Goal: Information Seeking & Learning: Check status

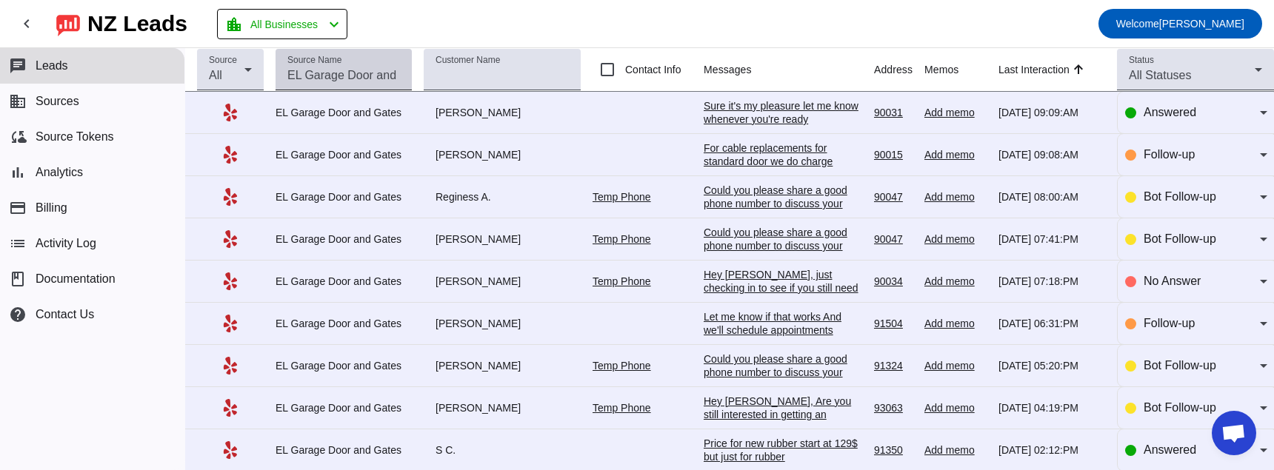
click at [358, 66] on div "Source Name" at bounding box center [343, 69] width 113 height 41
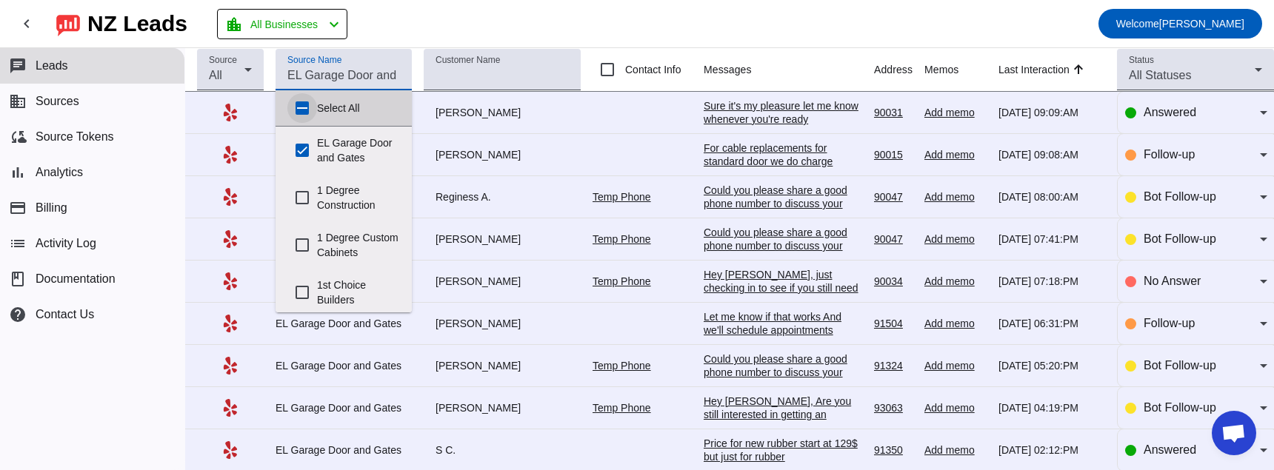
click at [293, 105] on input "Select All" at bounding box center [302, 108] width 30 height 30
checkbox input "true"
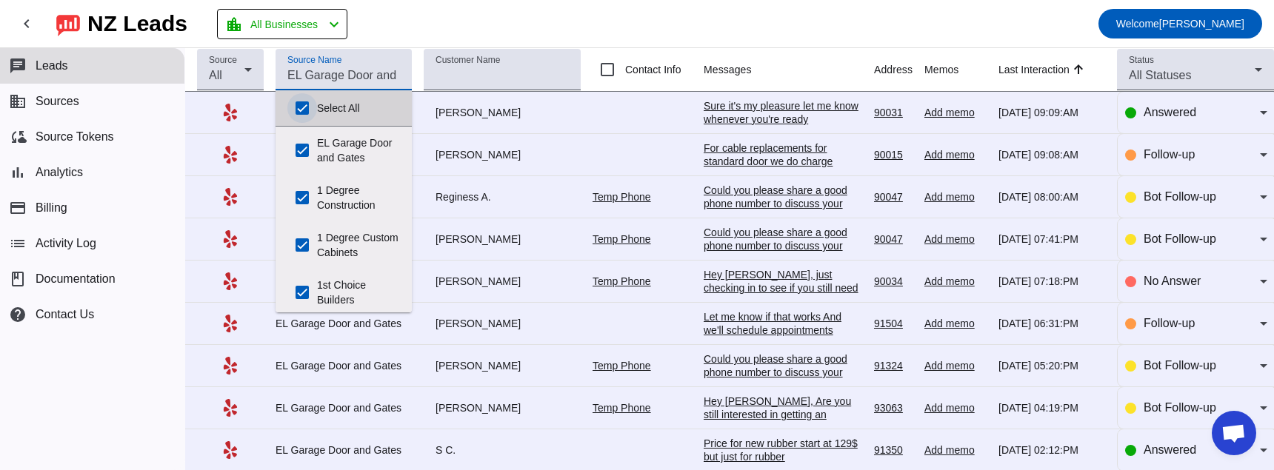
checkbox input "true"
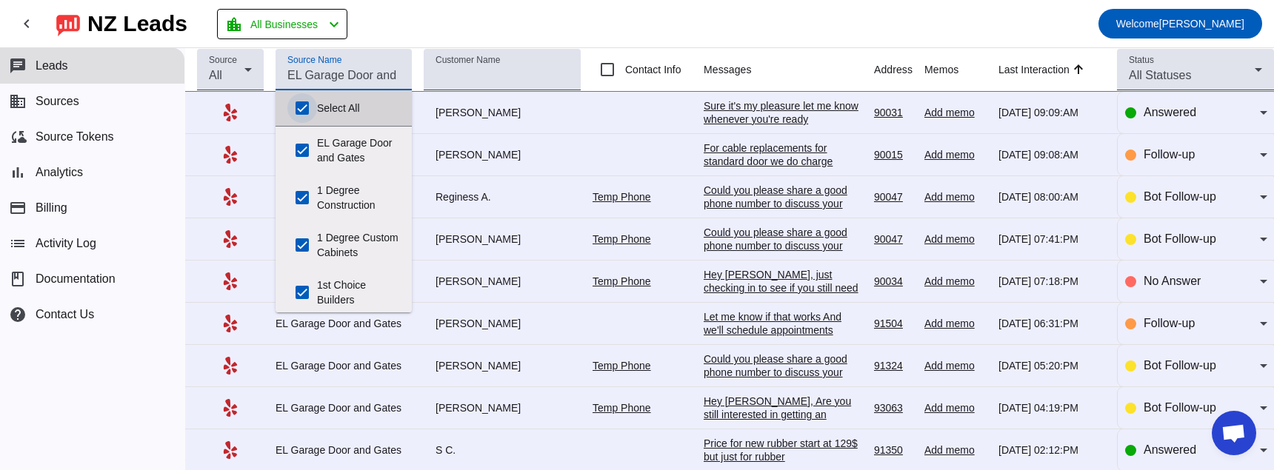
checkbox input "true"
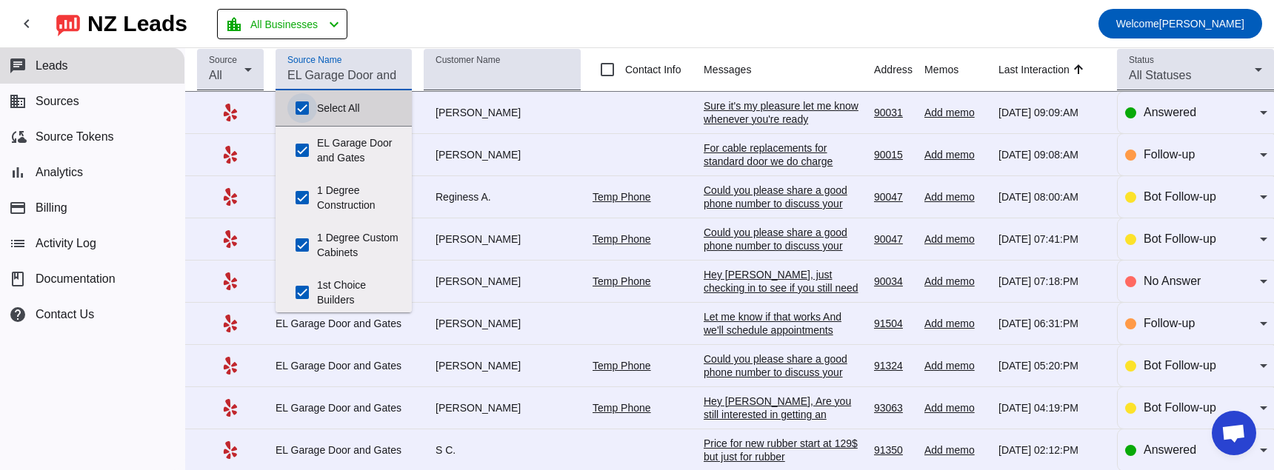
checkbox input "true"
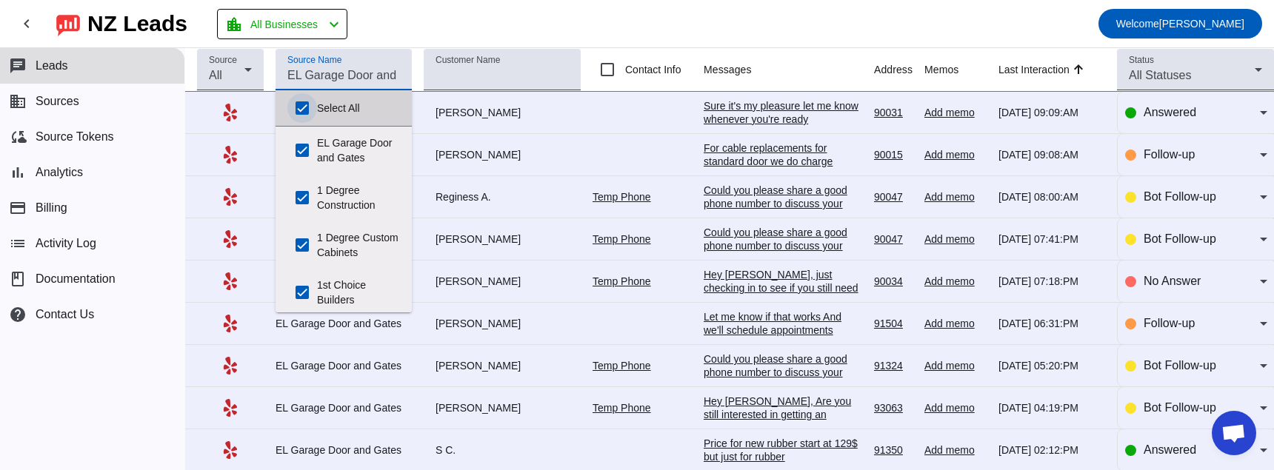
checkbox input "true"
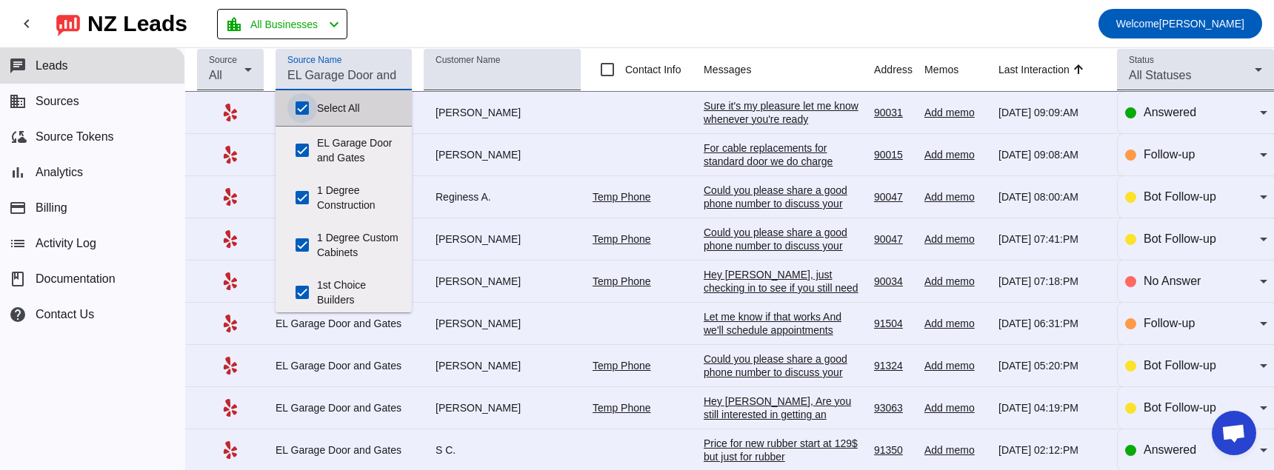
checkbox input "true"
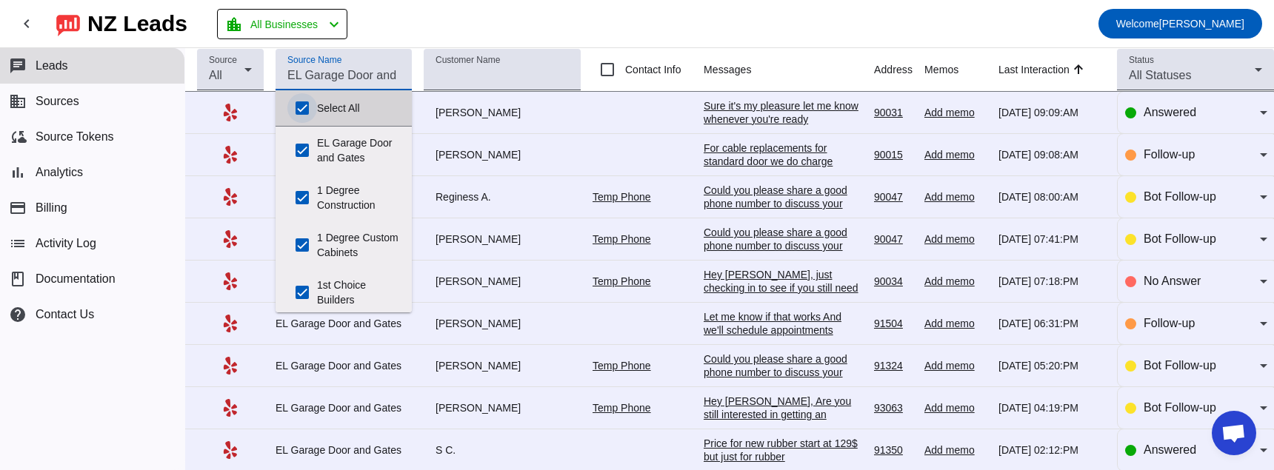
checkbox input "true"
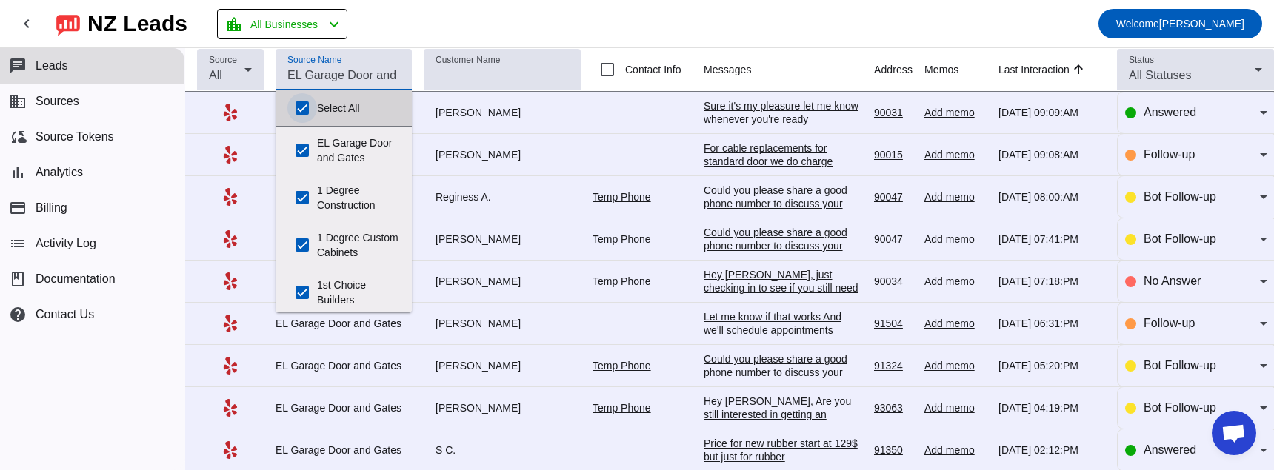
checkbox input "true"
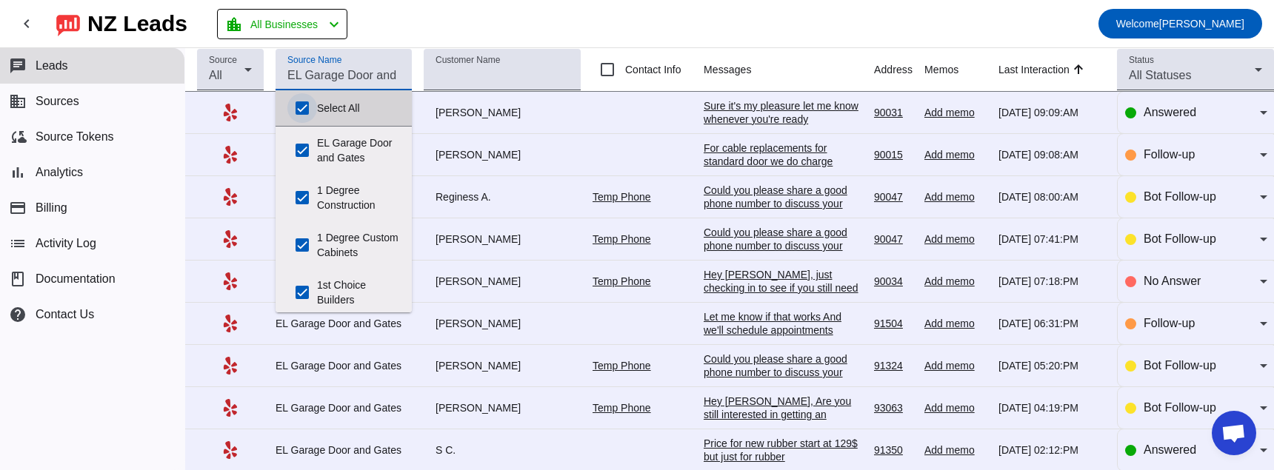
checkbox input "true"
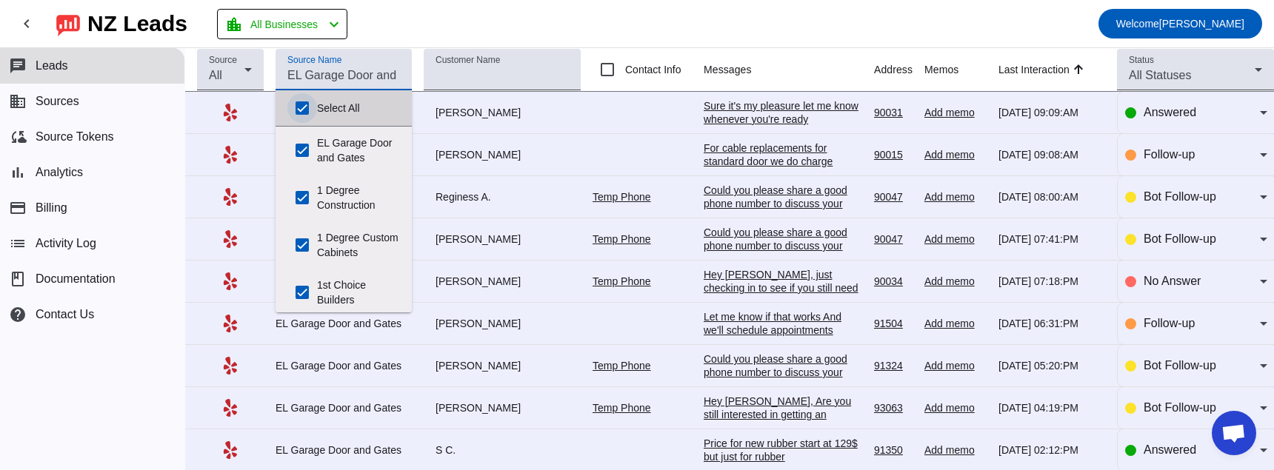
checkbox input "true"
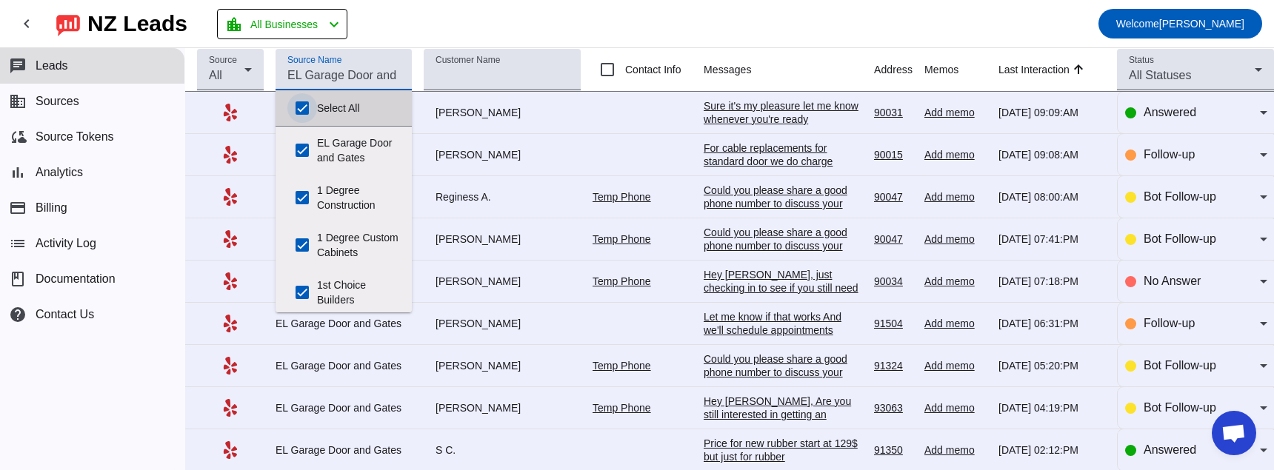
checkbox input "true"
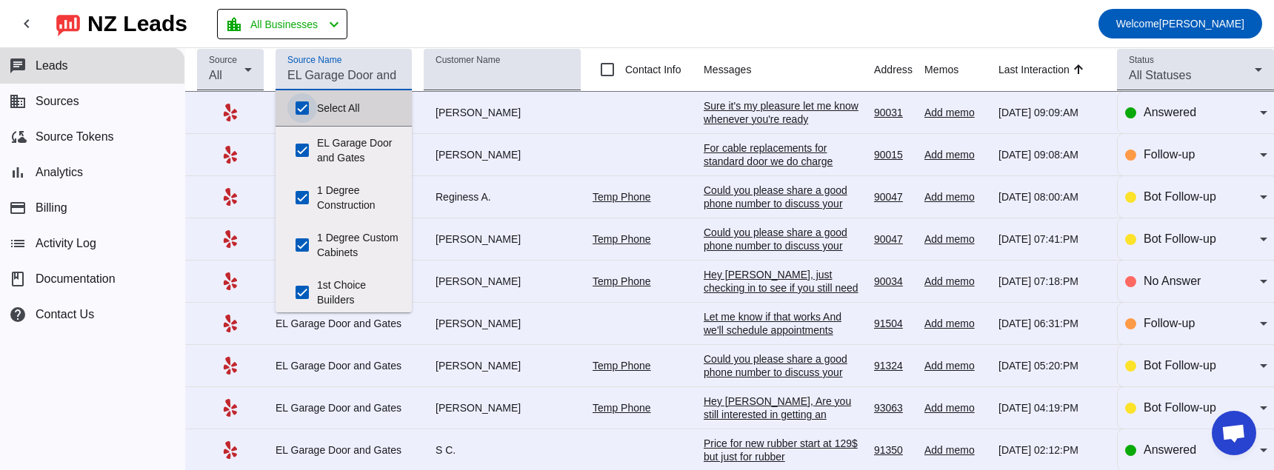
checkbox input "true"
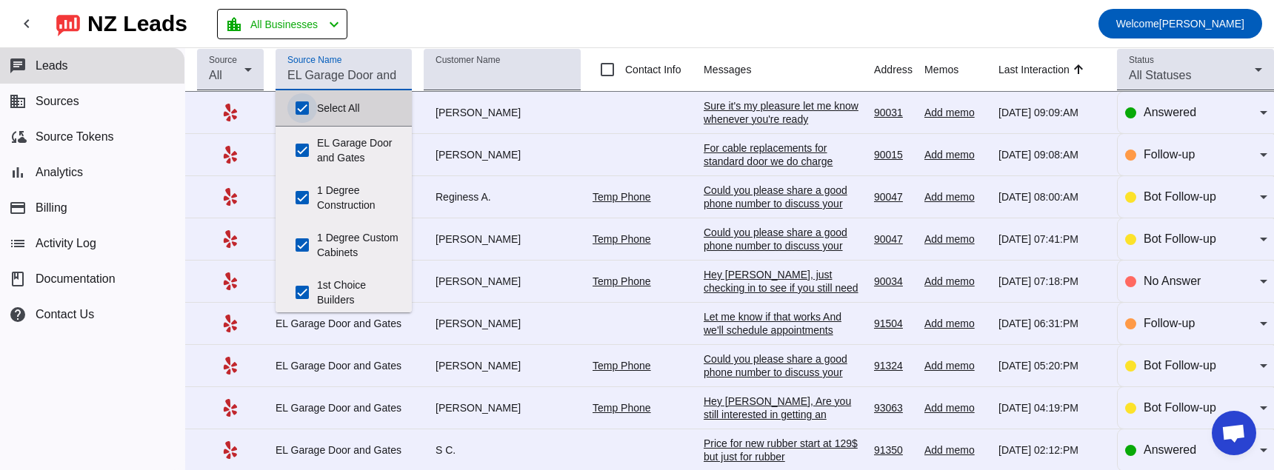
checkbox input "true"
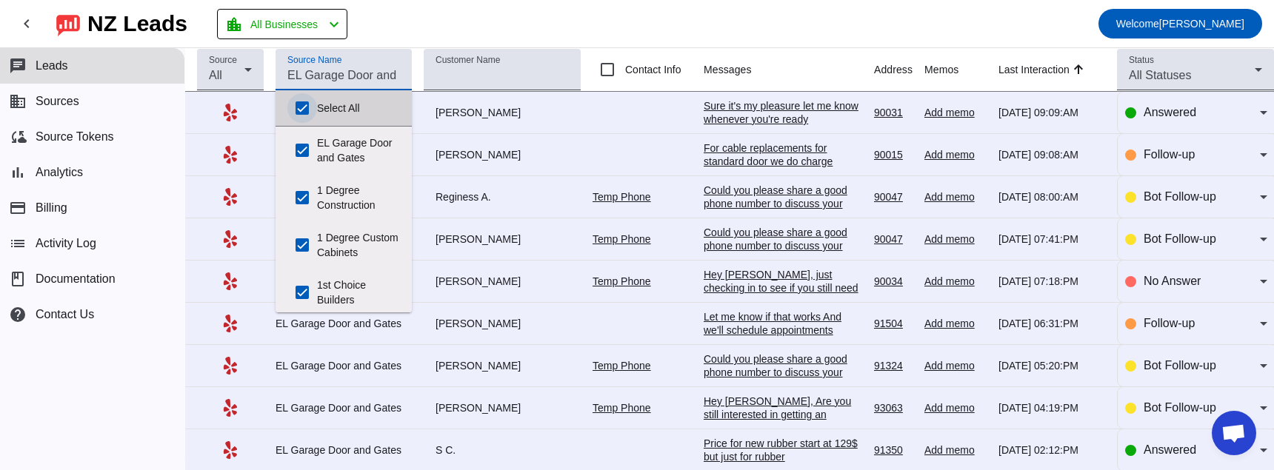
checkbox input "true"
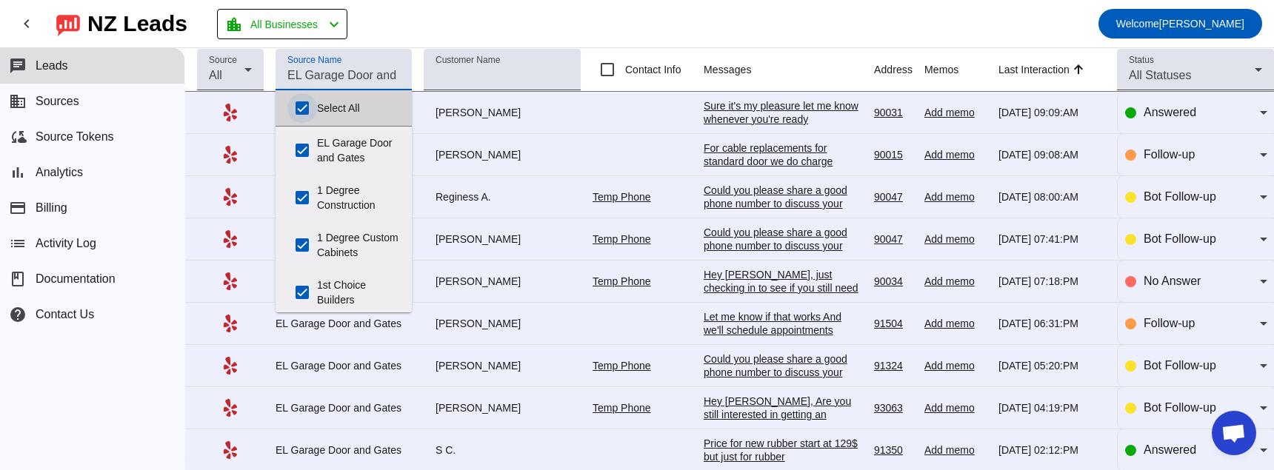
checkbox input "true"
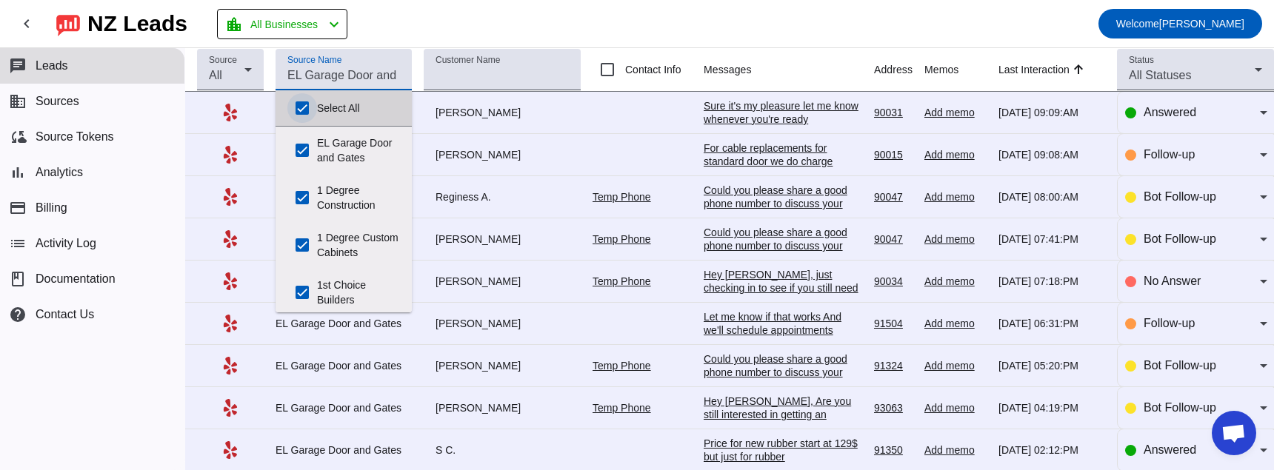
checkbox input "true"
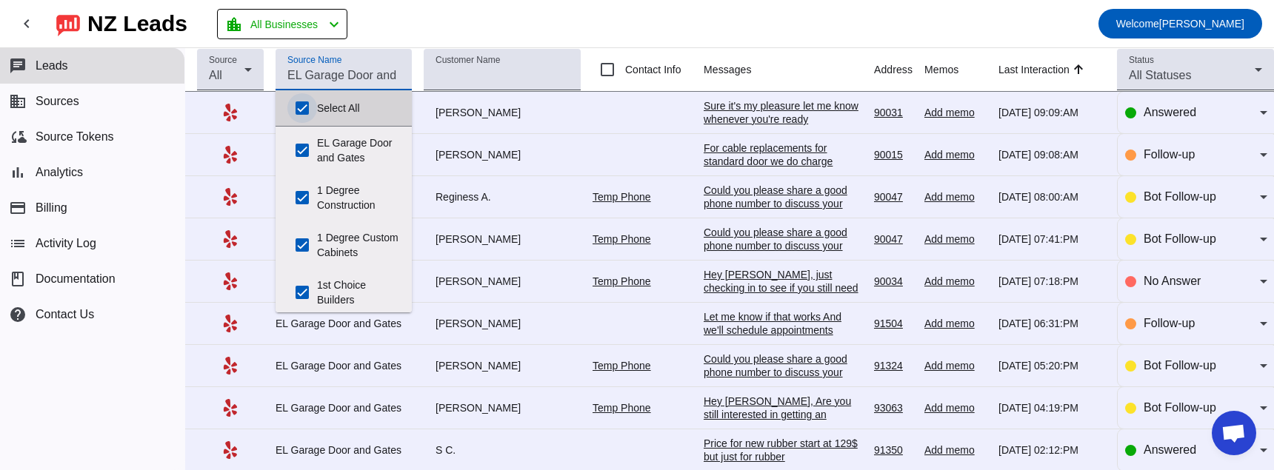
checkbox input "true"
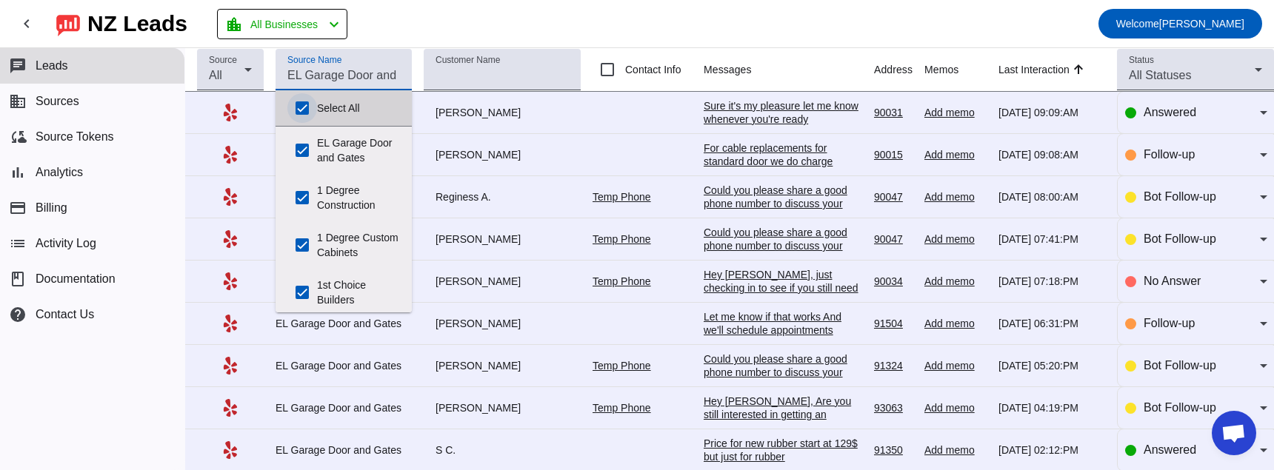
checkbox input "true"
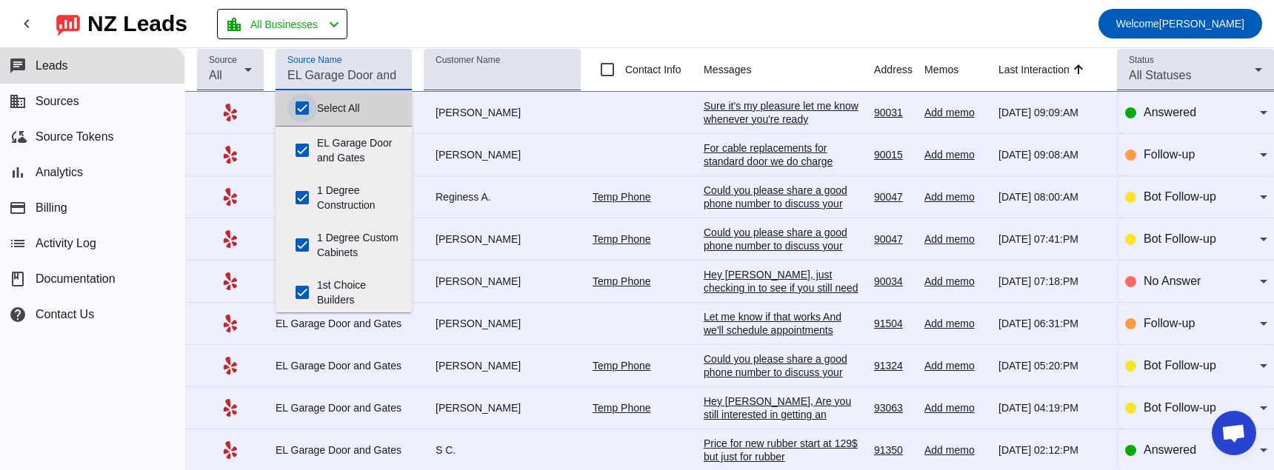
checkbox input "true"
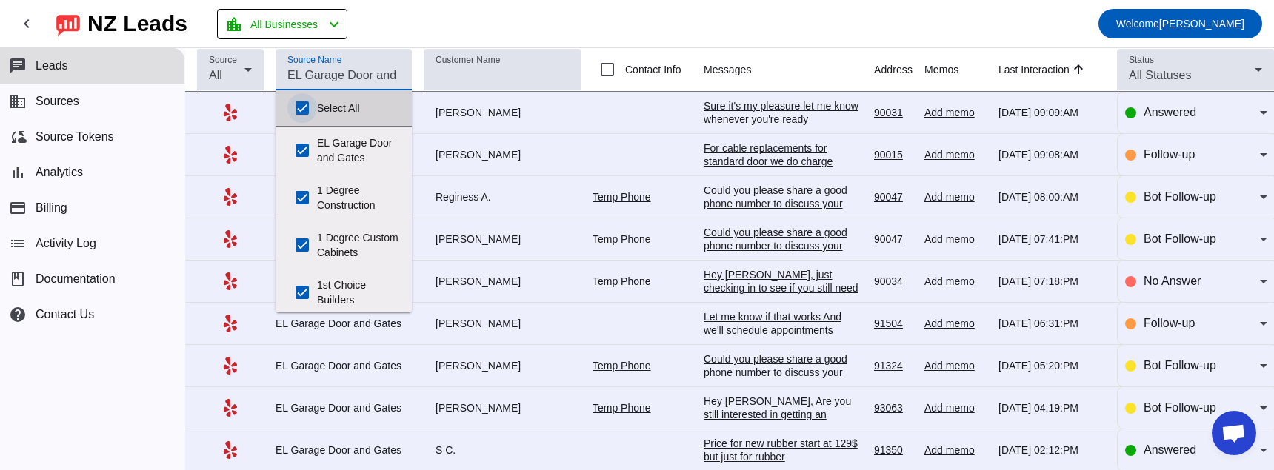
checkbox input "true"
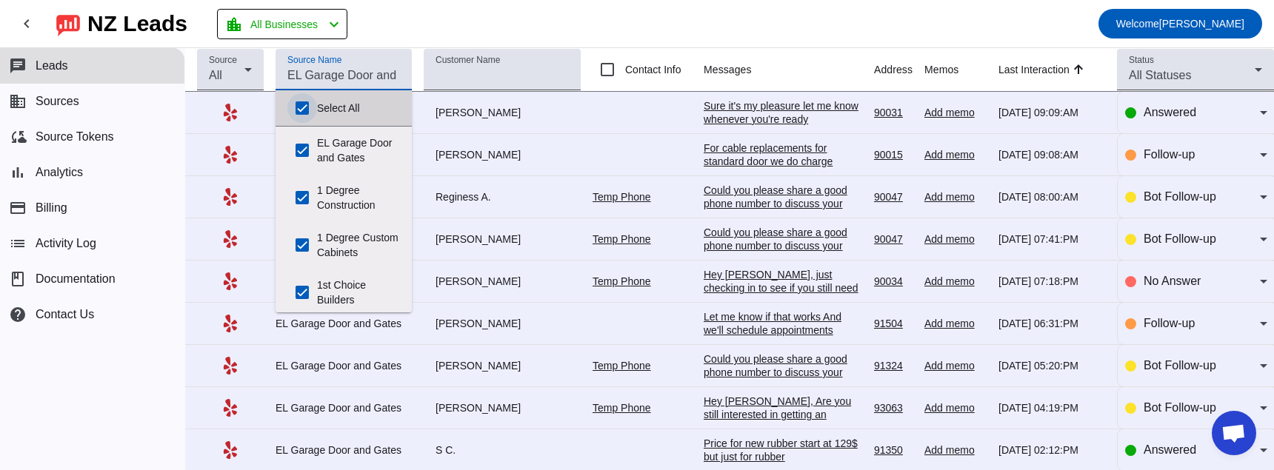
checkbox input "true"
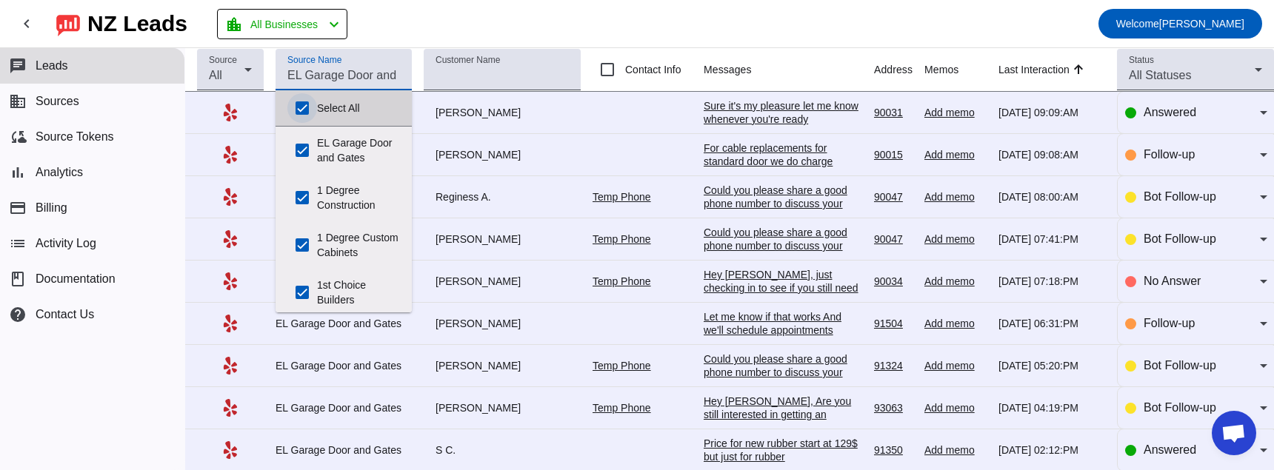
checkbox input "true"
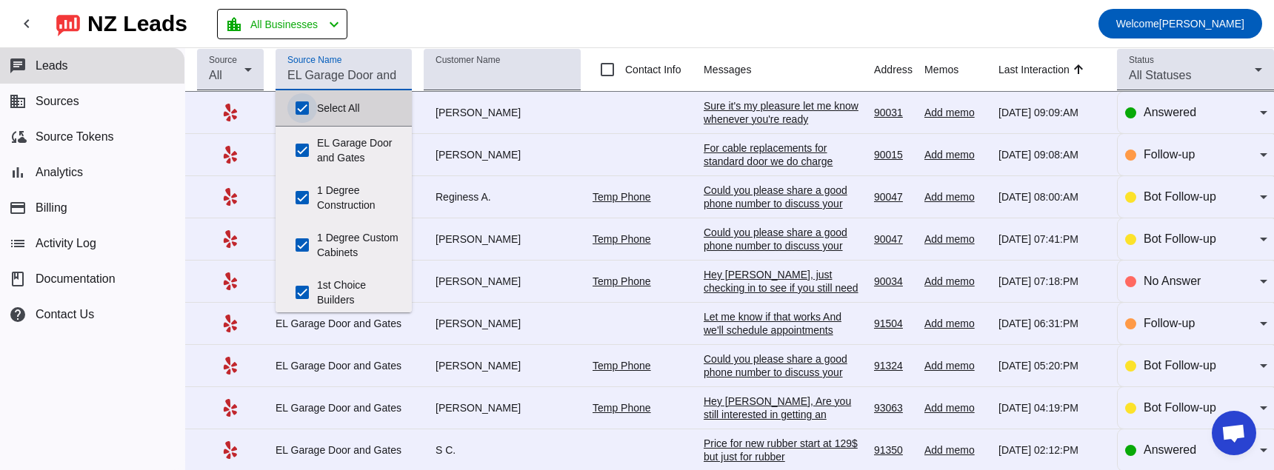
checkbox input "true"
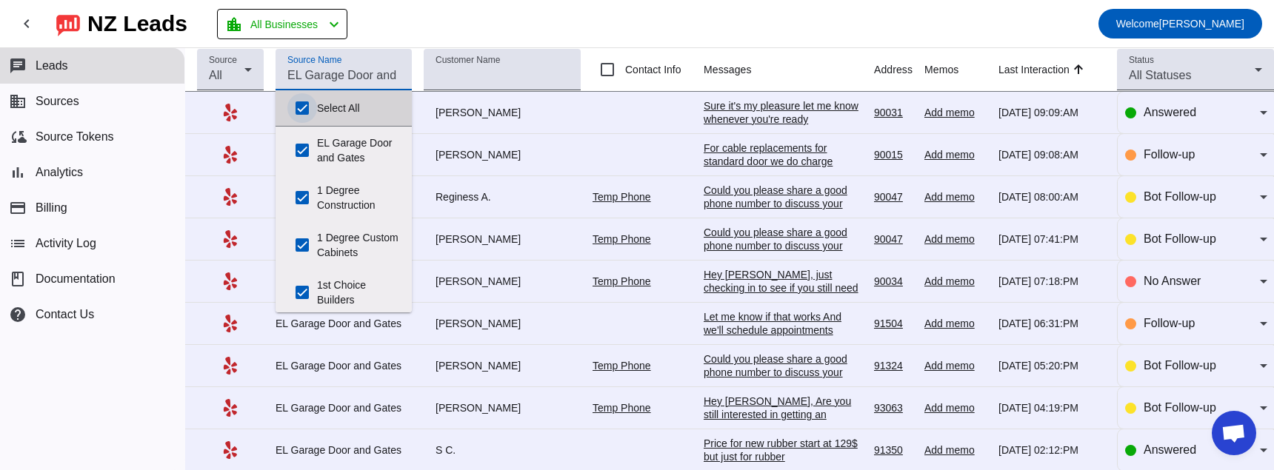
checkbox input "true"
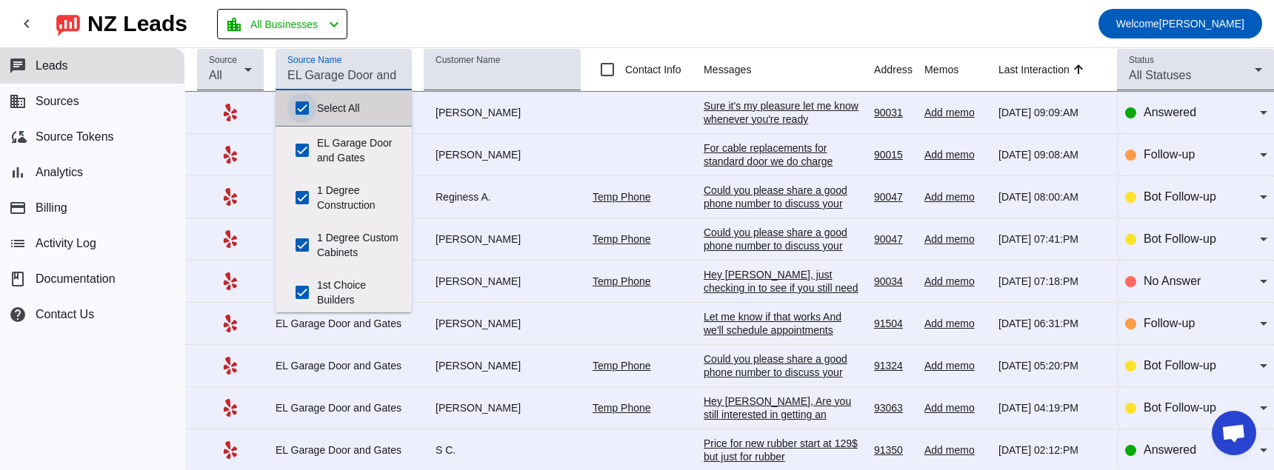
checkbox input "true"
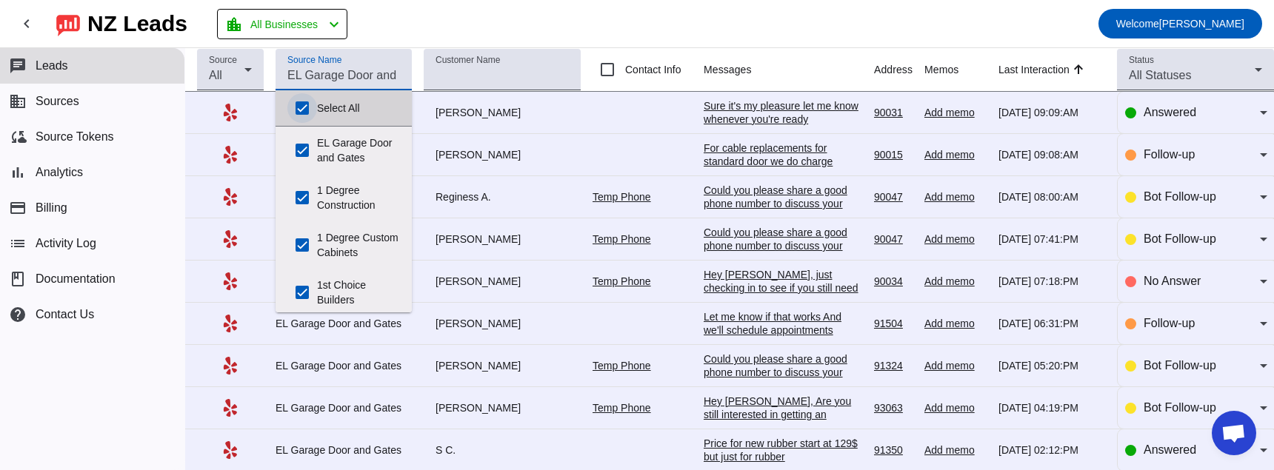
checkbox input "true"
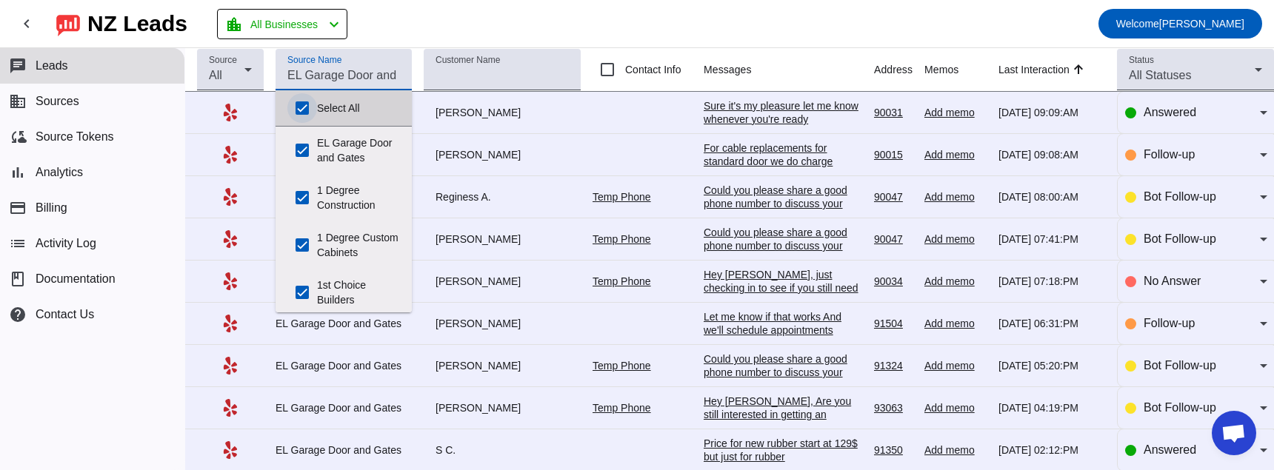
checkbox input "true"
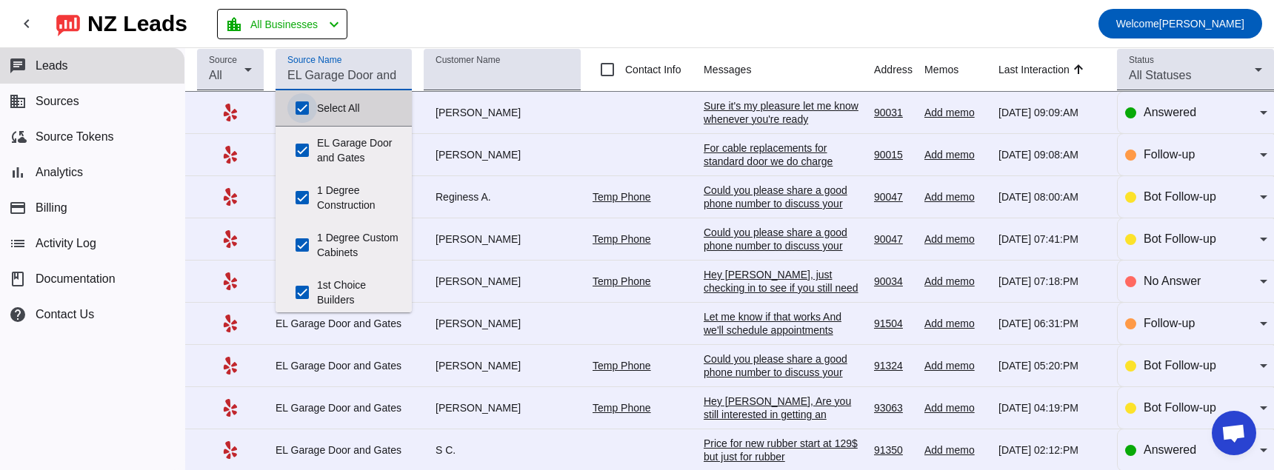
checkbox input "true"
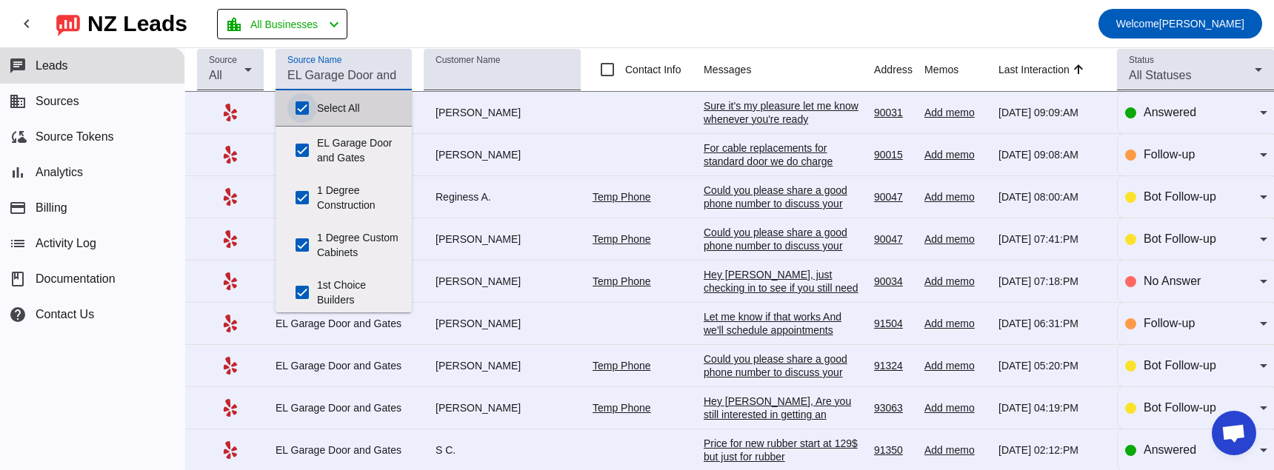
checkbox input "true"
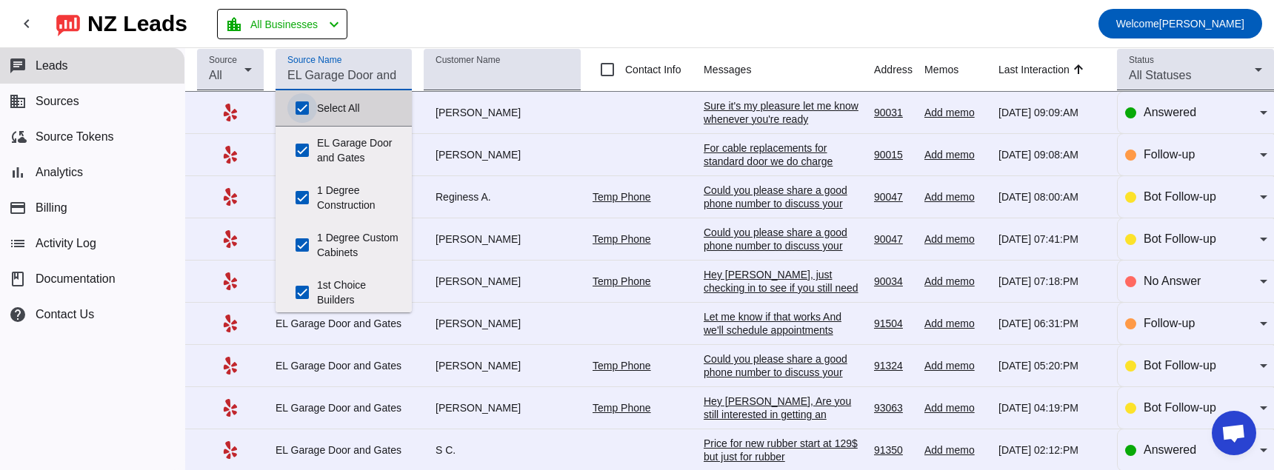
checkbox input "true"
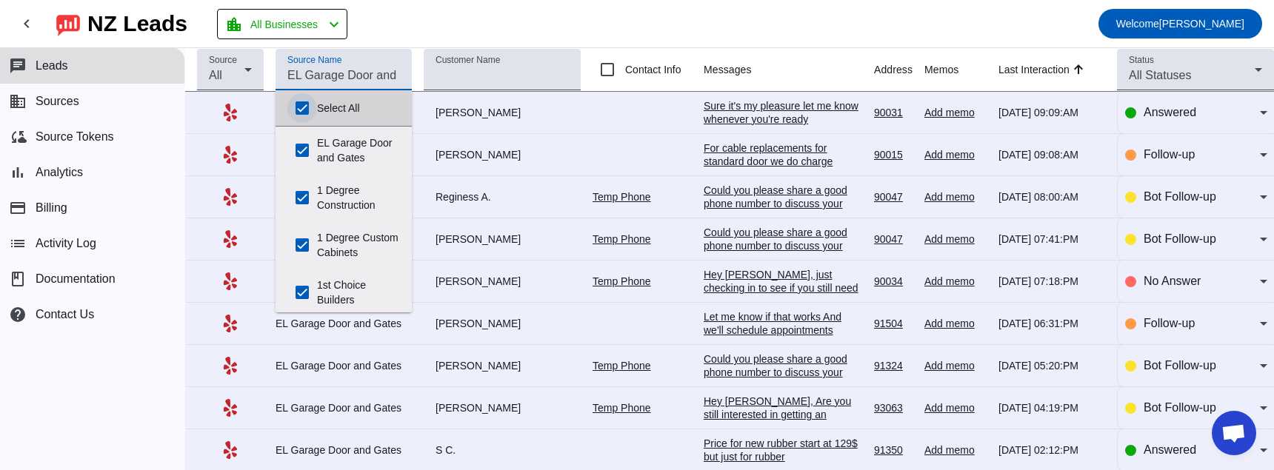
checkbox input "true"
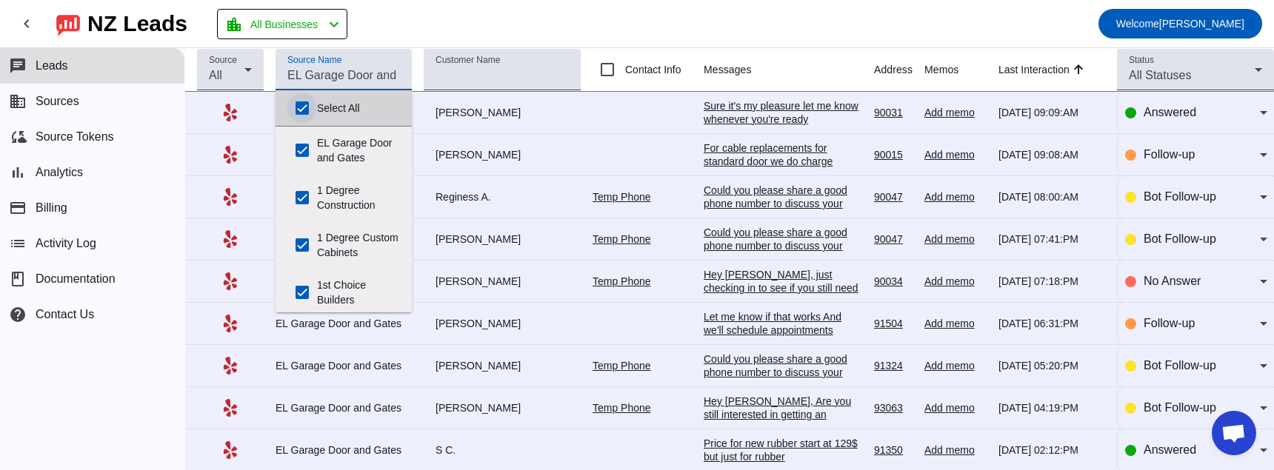
checkbox input "true"
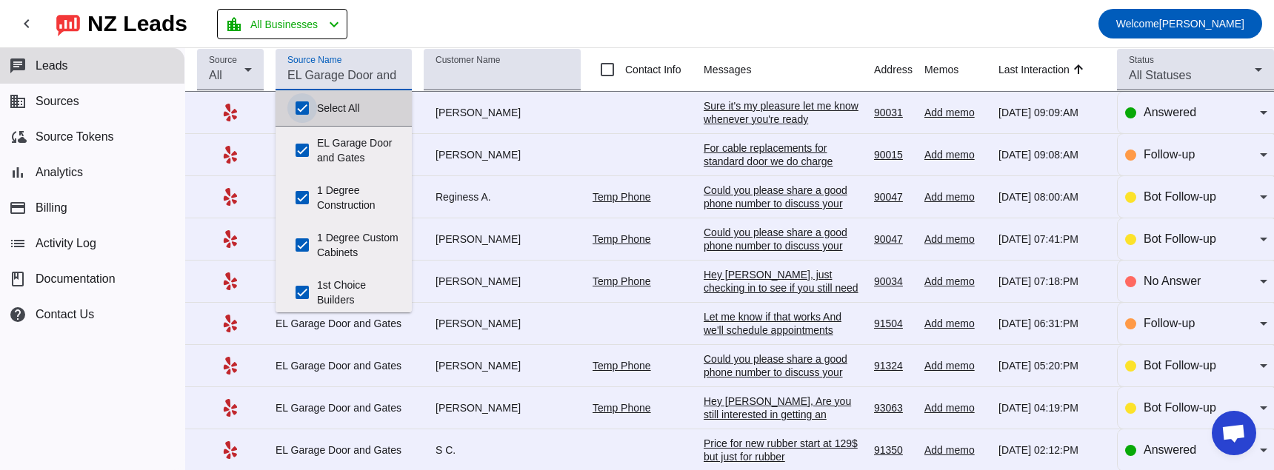
checkbox input "true"
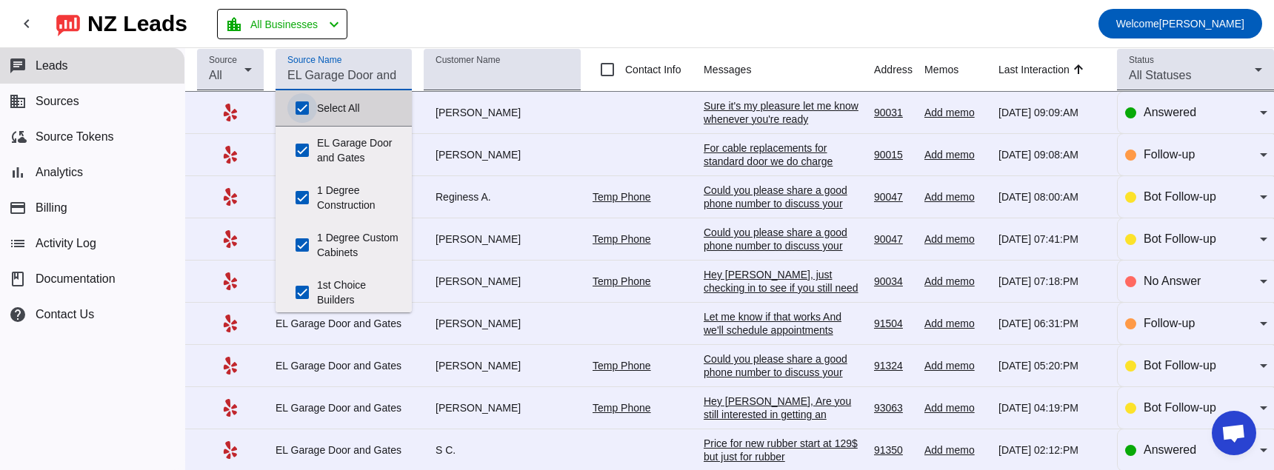
checkbox input "true"
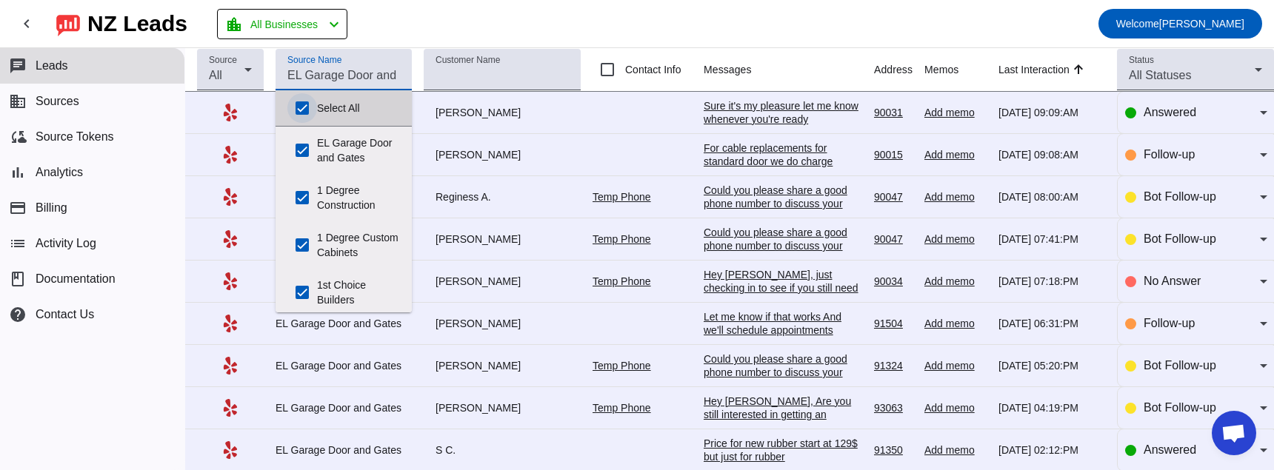
checkbox input "true"
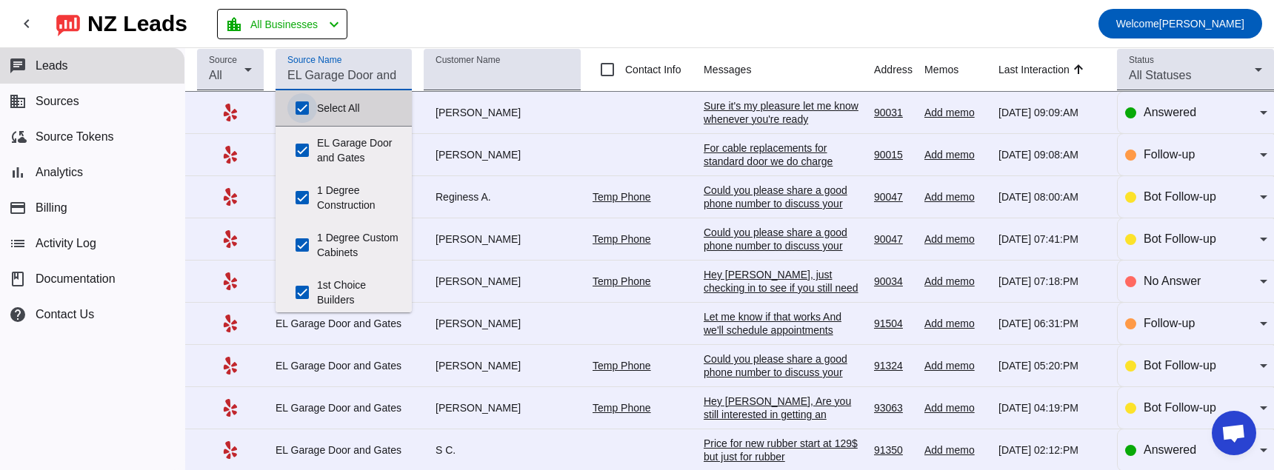
checkbox input "true"
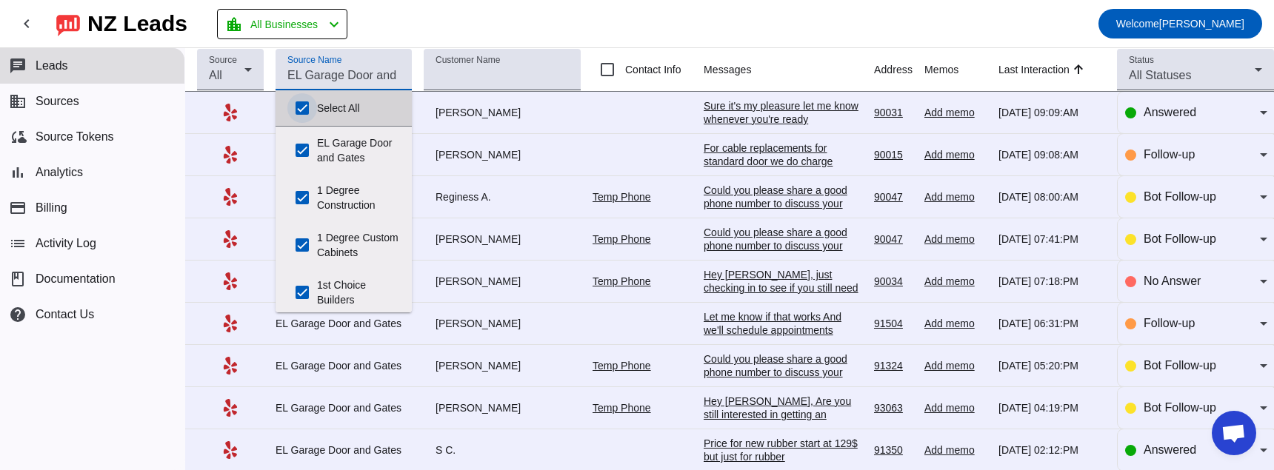
checkbox input "true"
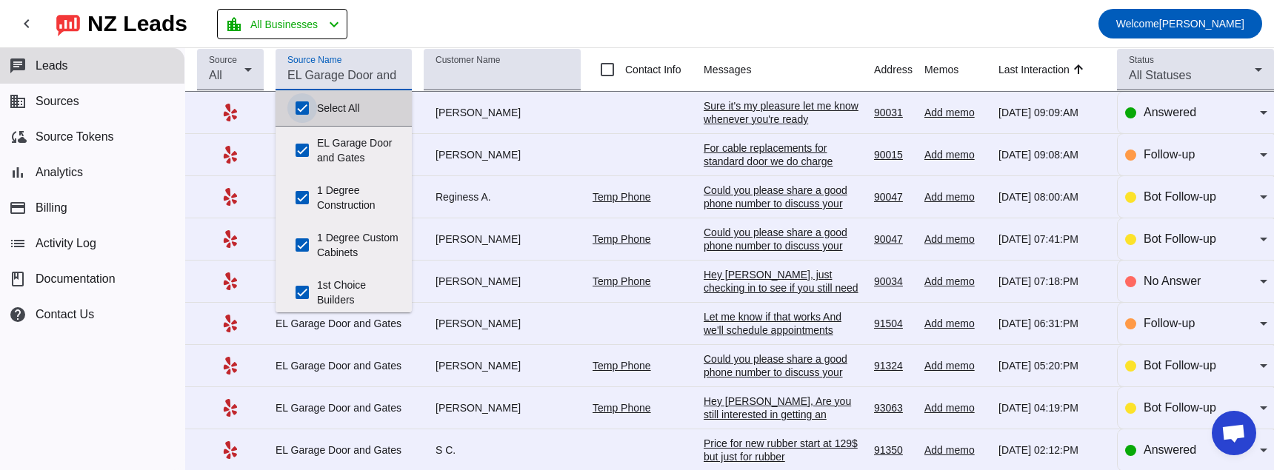
checkbox input "true"
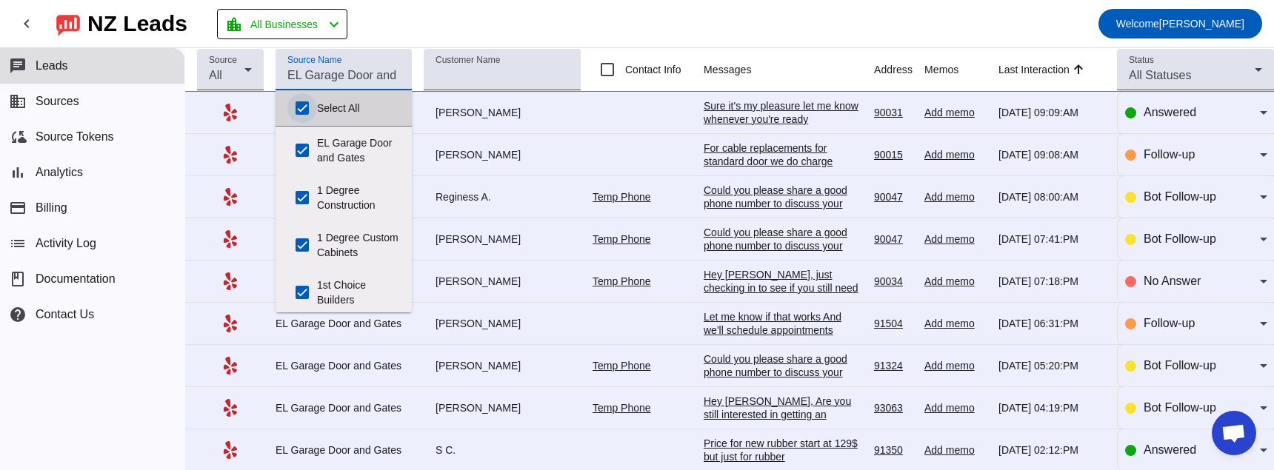
checkbox input "true"
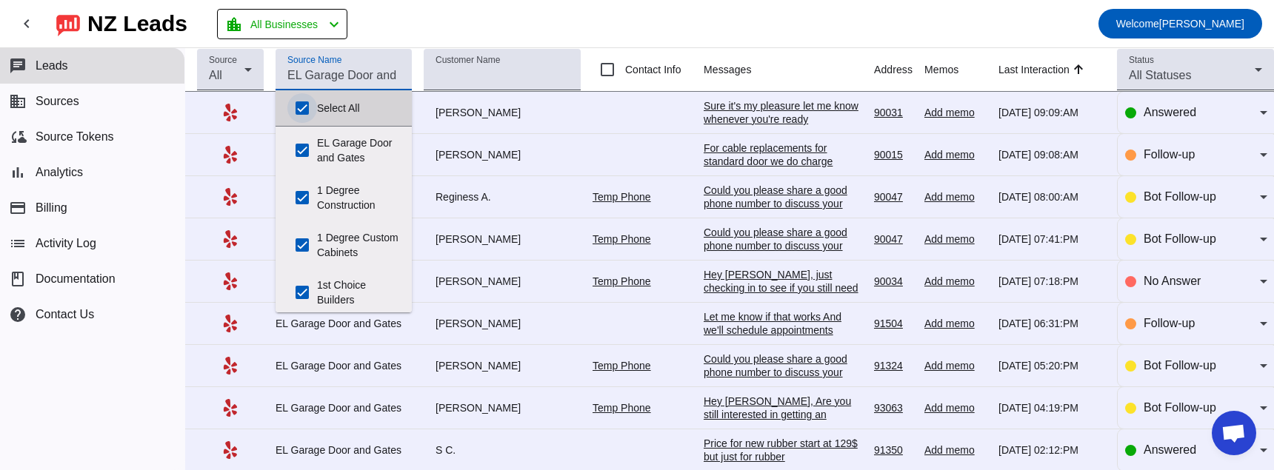
checkbox input "true"
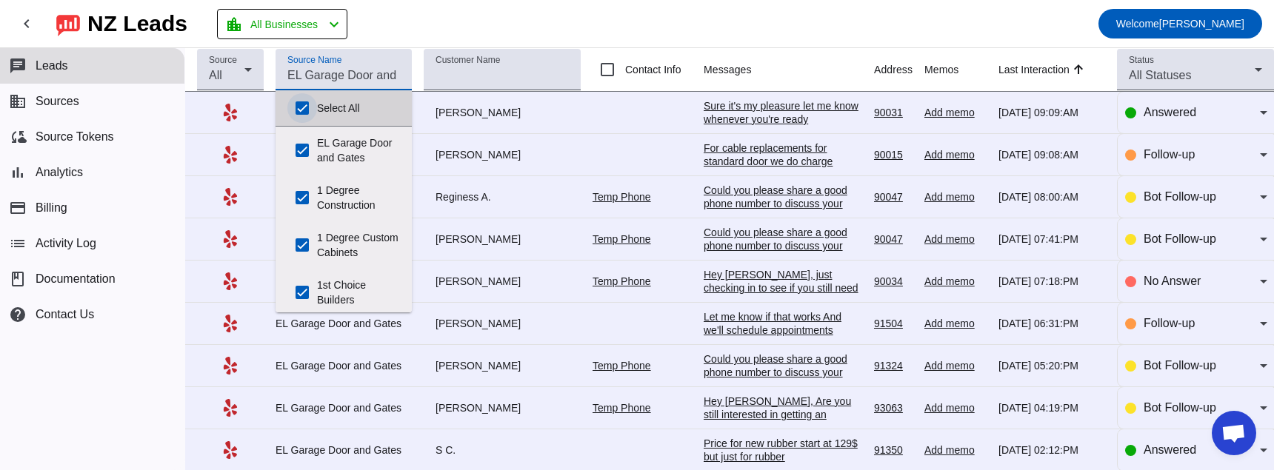
checkbox input "true"
click at [304, 103] on input "Select All" at bounding box center [302, 108] width 30 height 30
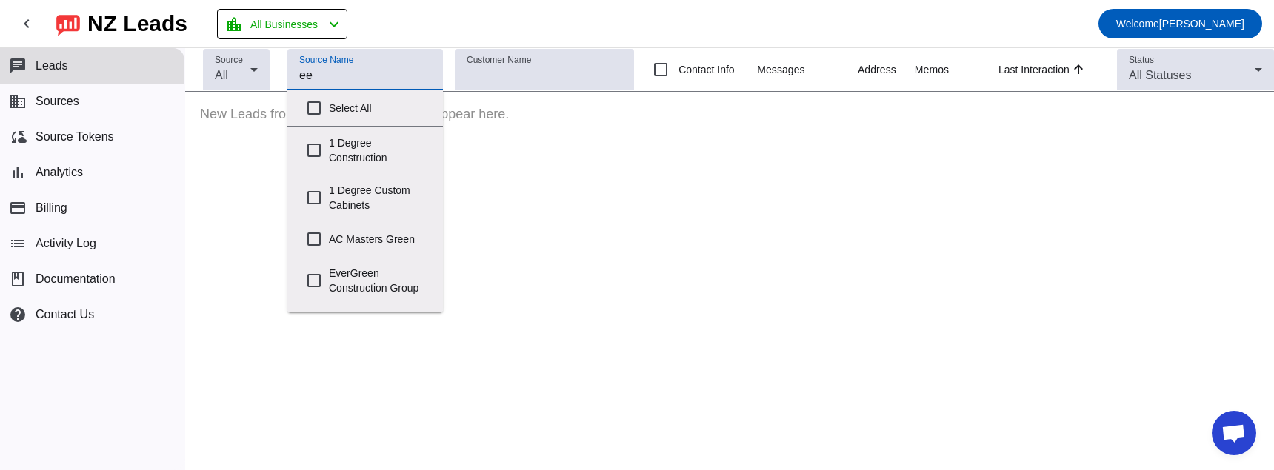
click at [314, 76] on input "ee" at bounding box center [365, 76] width 132 height 18
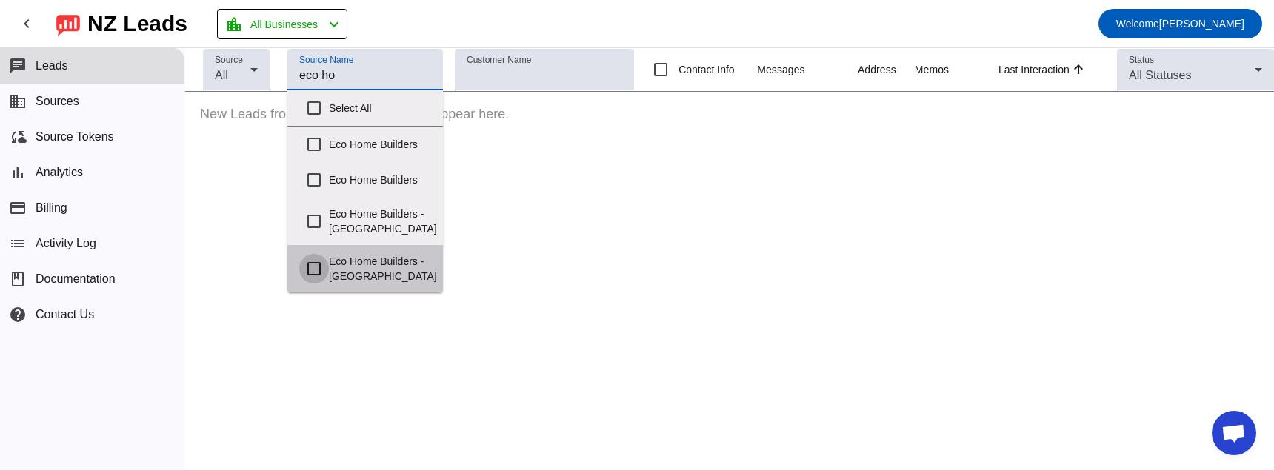
click at [313, 265] on input "Eco Home Builders - [GEOGRAPHIC_DATA]" at bounding box center [314, 269] width 30 height 30
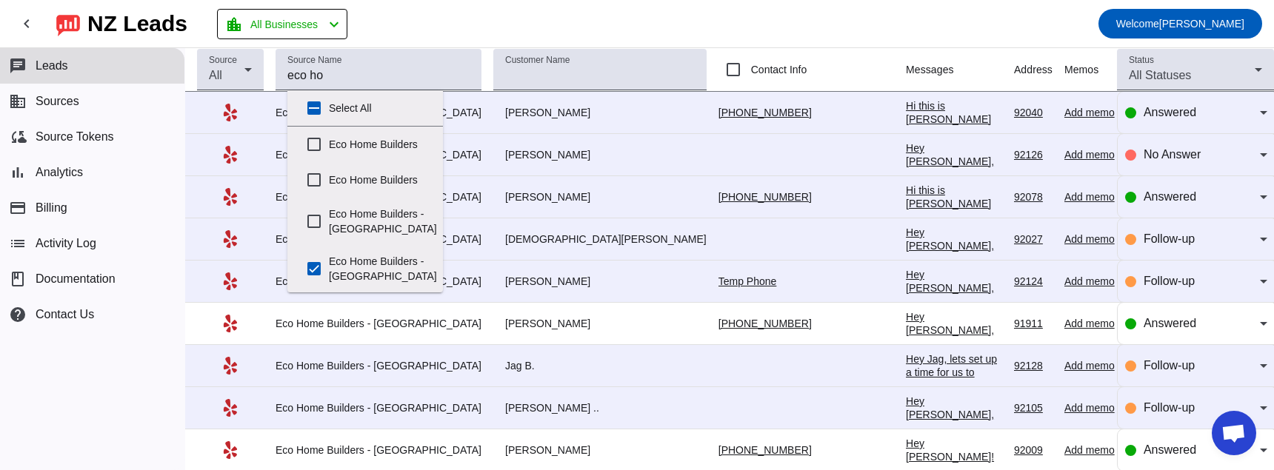
click at [755, 17] on mat-toolbar-row "chevron_left [GEOGRAPHIC_DATA] Leads location_city All Businesses chevron_left …" at bounding box center [637, 23] width 1274 height 47
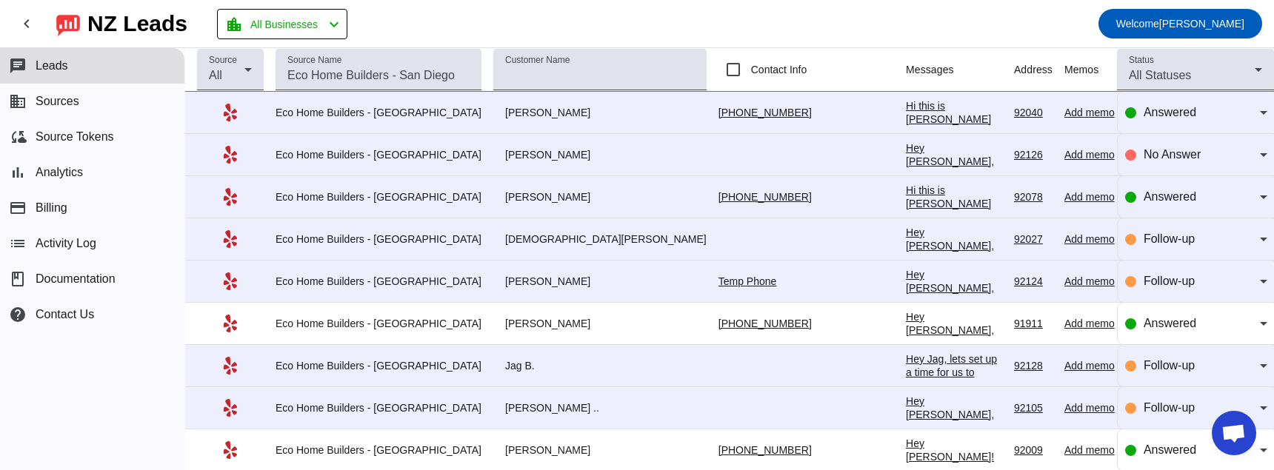
click at [906, 107] on div "Hi this is [PERSON_NAME] with ECO Home Builders reaching out regarding your int…" at bounding box center [954, 179] width 96 height 160
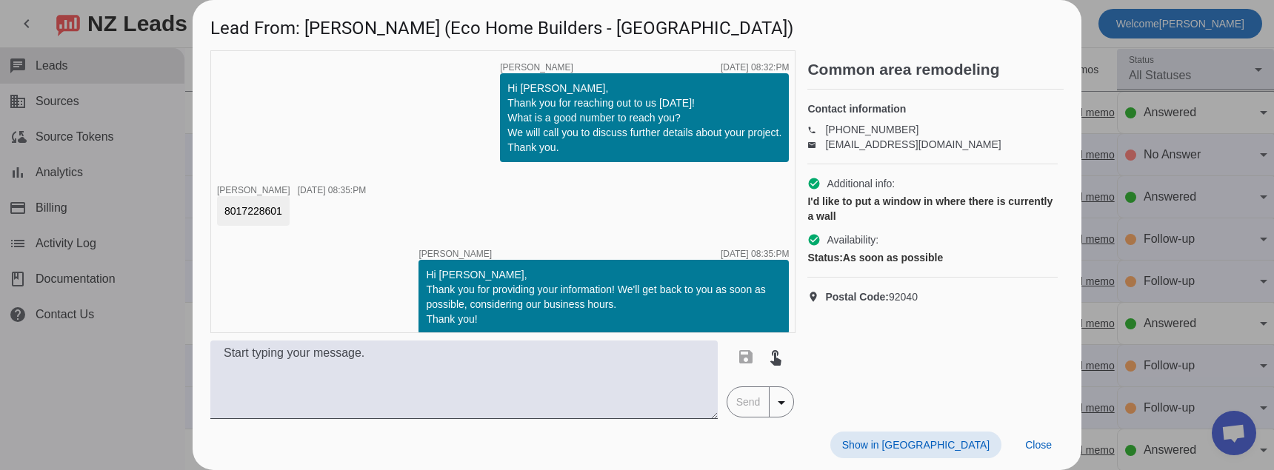
click at [1120, 13] on div at bounding box center [637, 235] width 1274 height 470
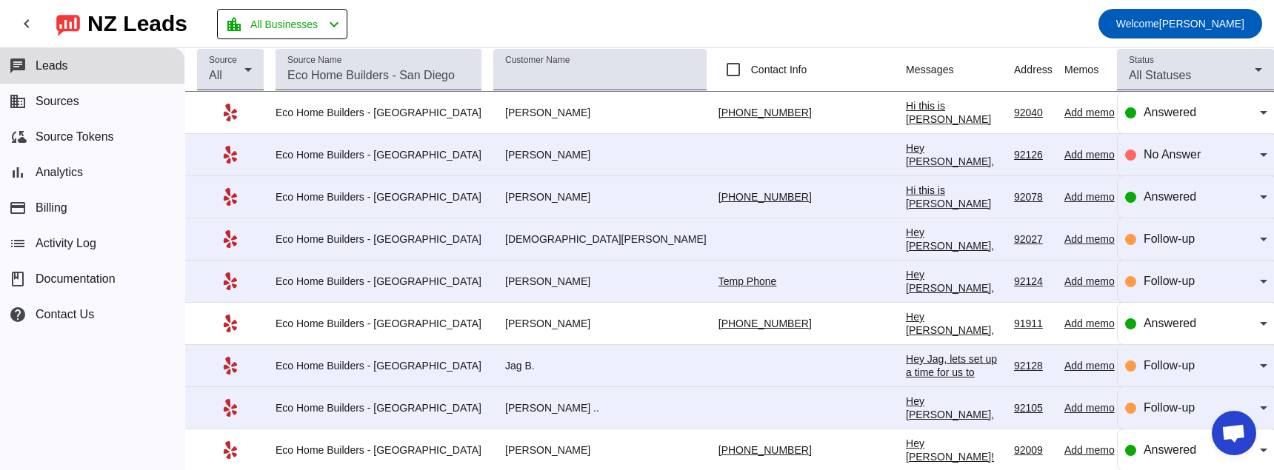
click at [906, 202] on div "Hi this is [PERSON_NAME] with ECO Home Builders reaching out regarding your int…" at bounding box center [954, 264] width 96 height 160
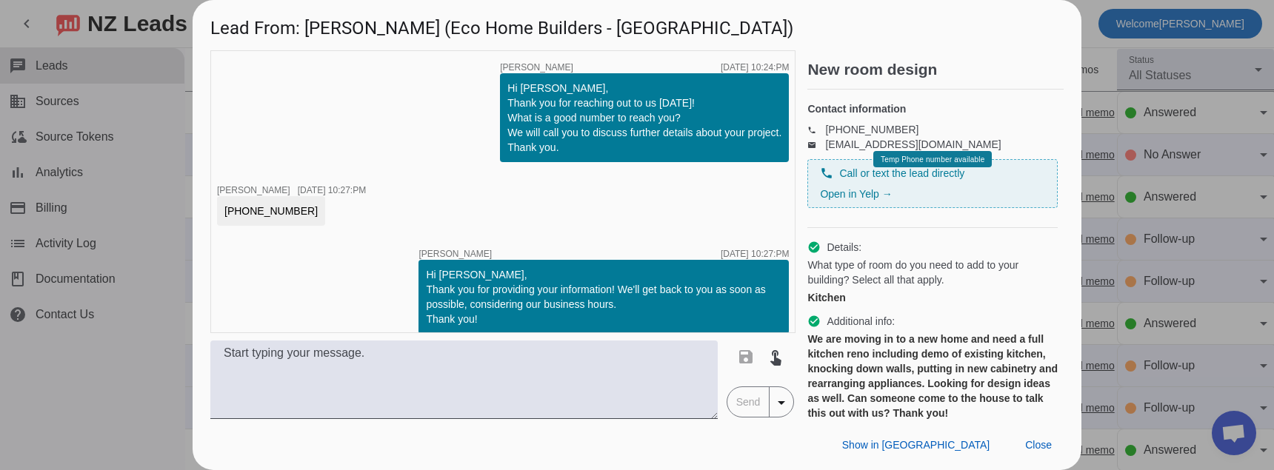
drag, startPoint x: 939, startPoint y: 230, endPoint x: 1040, endPoint y: 220, distance: 102.0
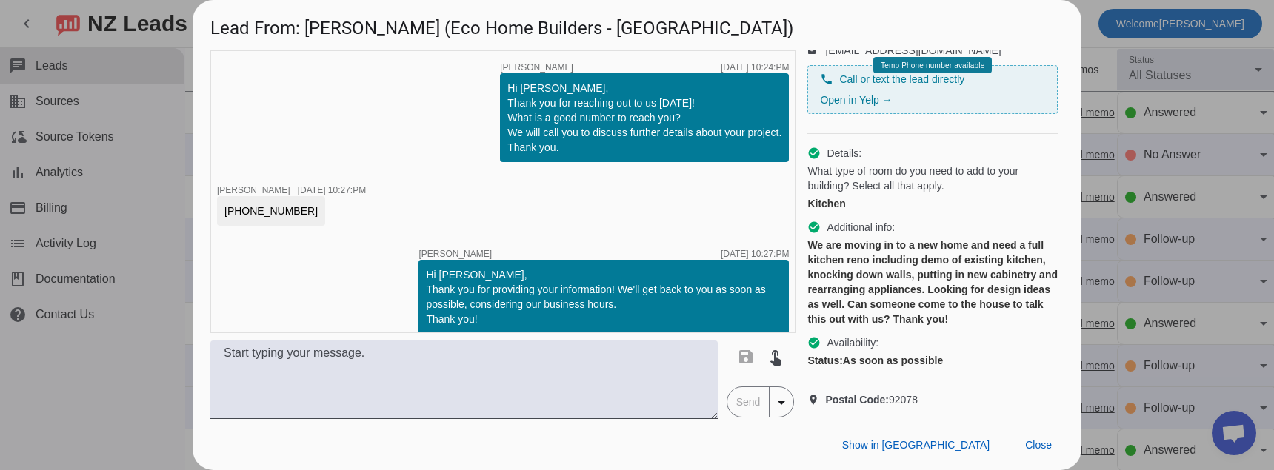
scroll to position [114, 0]
click at [1125, 14] on div at bounding box center [637, 235] width 1274 height 470
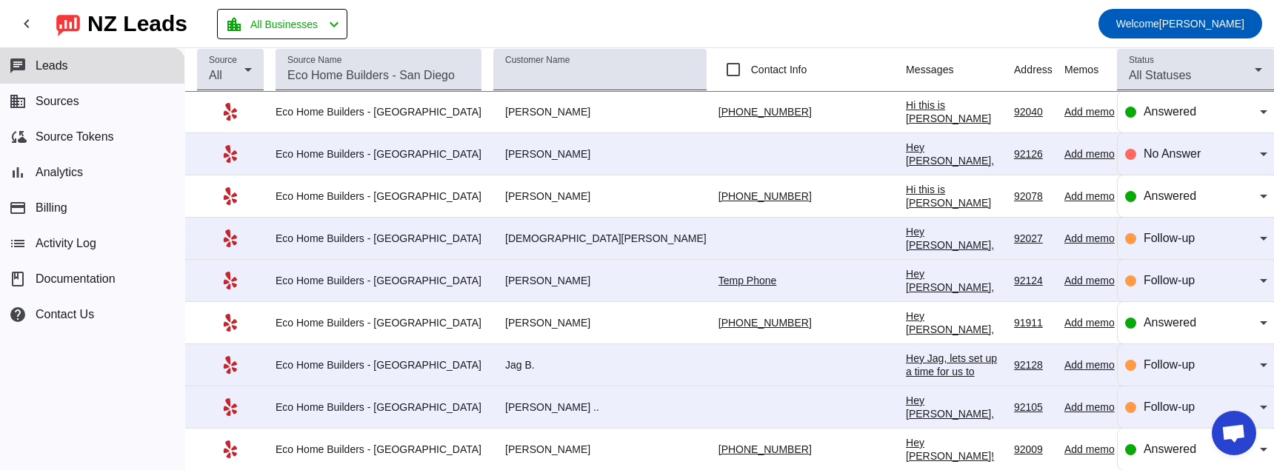
scroll to position [0, 0]
click at [98, 166] on button "bar_chart Analytics" at bounding box center [92, 173] width 184 height 36
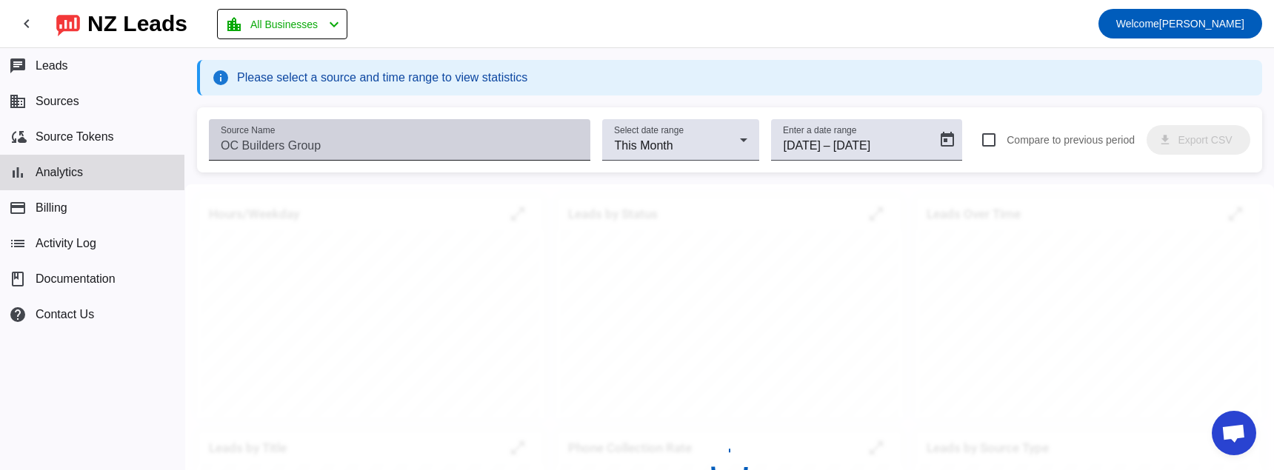
click at [324, 147] on input "Source Name" at bounding box center [400, 146] width 358 height 18
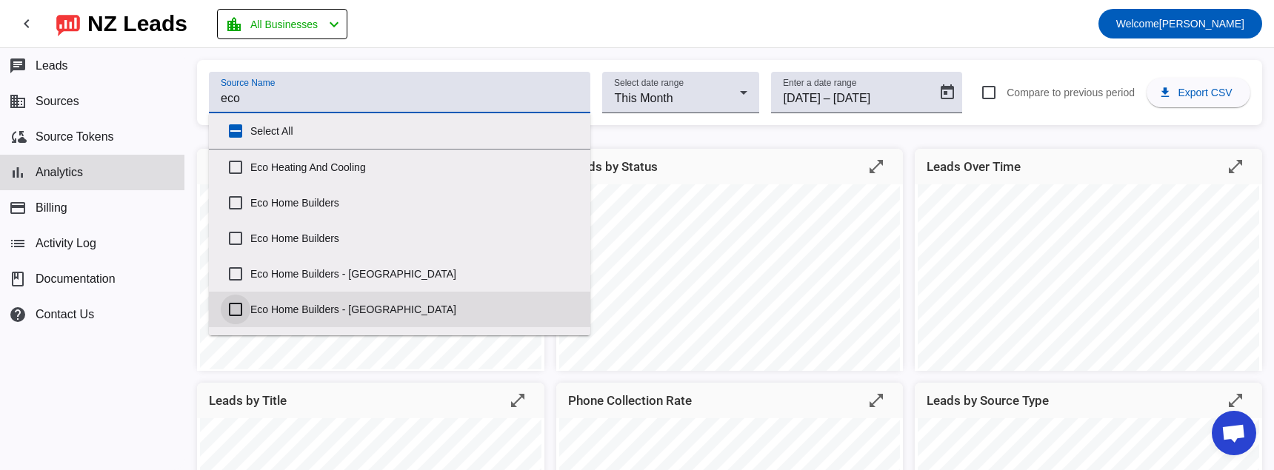
click at [238, 308] on input "Eco Home Builders - [GEOGRAPHIC_DATA]" at bounding box center [236, 310] width 30 height 30
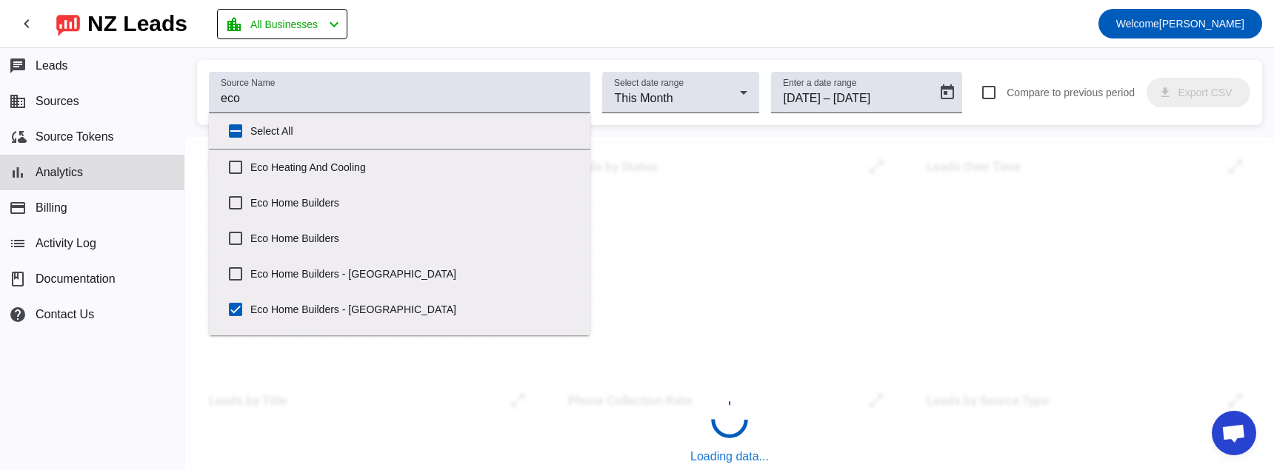
click at [193, 96] on div "Source Name eco Select date range This Month Enter a date range [DATE] [DATE] –…" at bounding box center [729, 403] width 1089 height 686
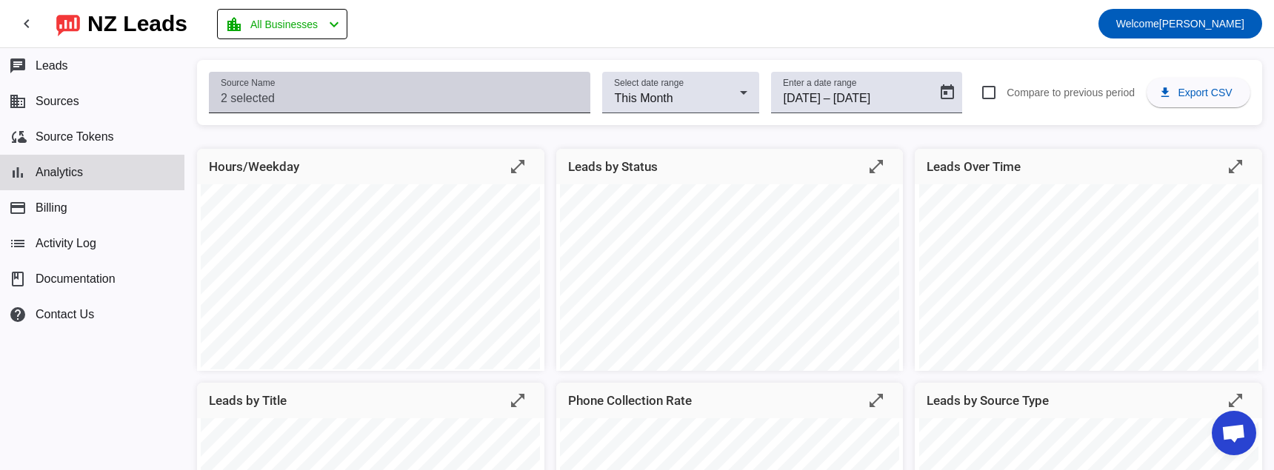
click at [488, 111] on div "Source Name" at bounding box center [400, 92] width 358 height 41
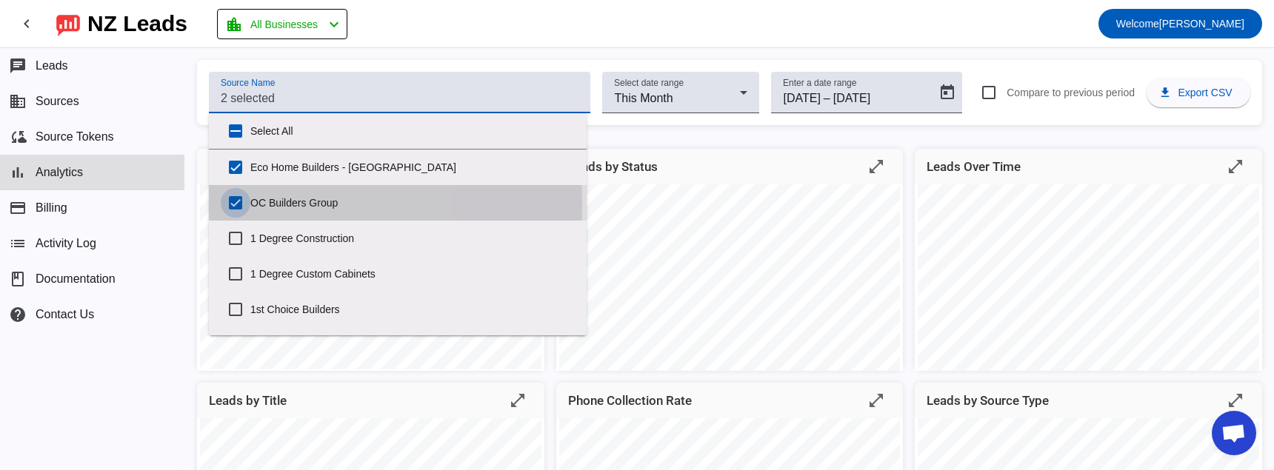
click at [234, 203] on input "OC Builders Group" at bounding box center [236, 203] width 30 height 30
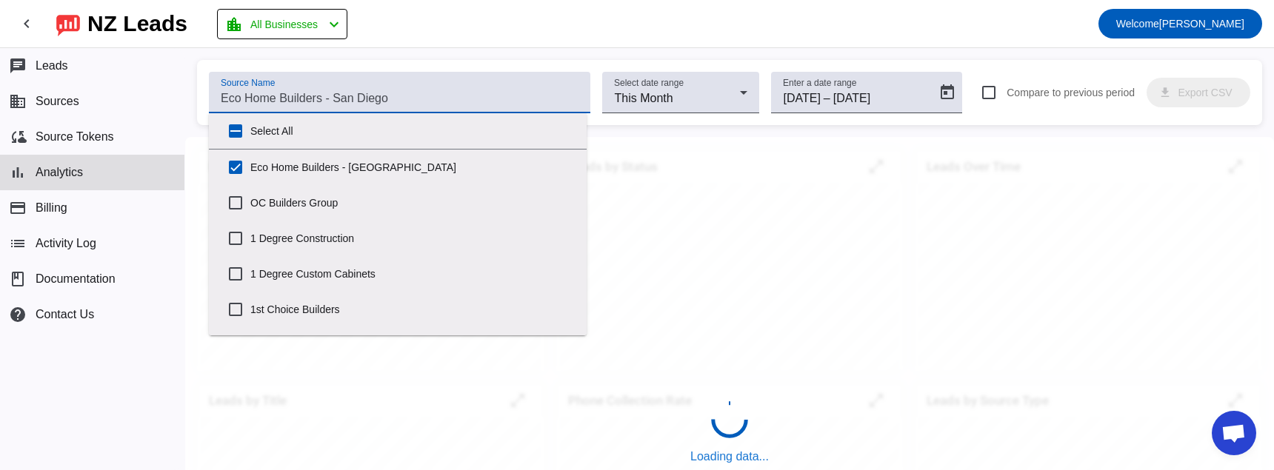
click at [195, 98] on div "Source Name Select date range This Month Enter a date range [DATE] [DATE] – [DA…" at bounding box center [729, 403] width 1089 height 686
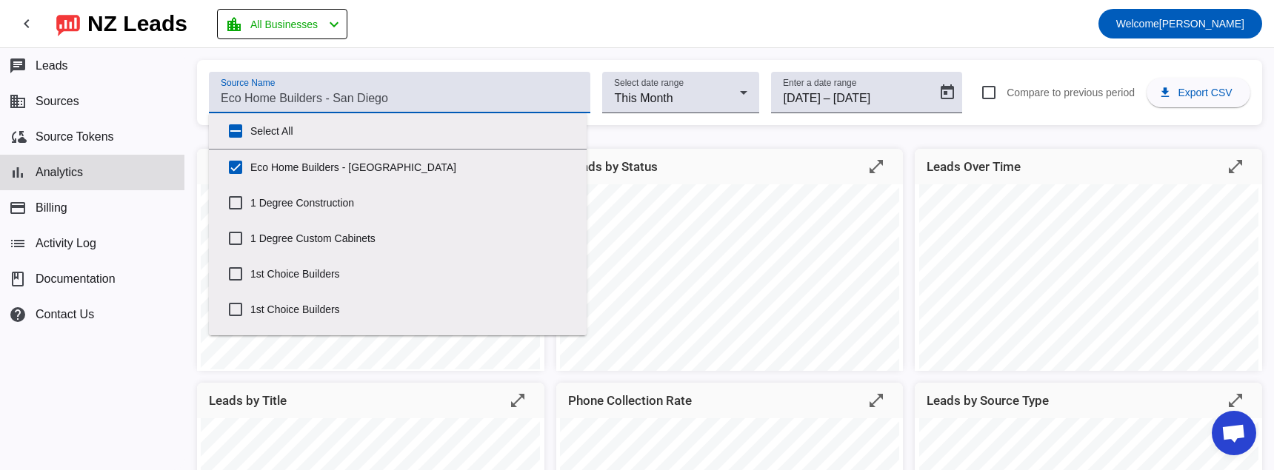
click at [415, 98] on input "Source Name" at bounding box center [400, 99] width 358 height 18
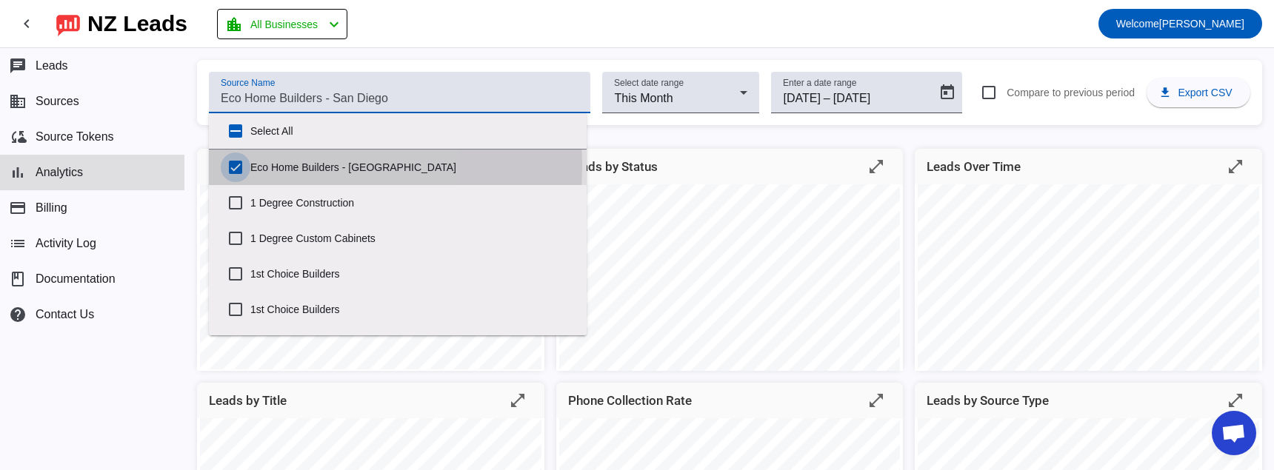
click at [238, 165] on input "Eco Home Builders - [GEOGRAPHIC_DATA]" at bounding box center [236, 168] width 30 height 30
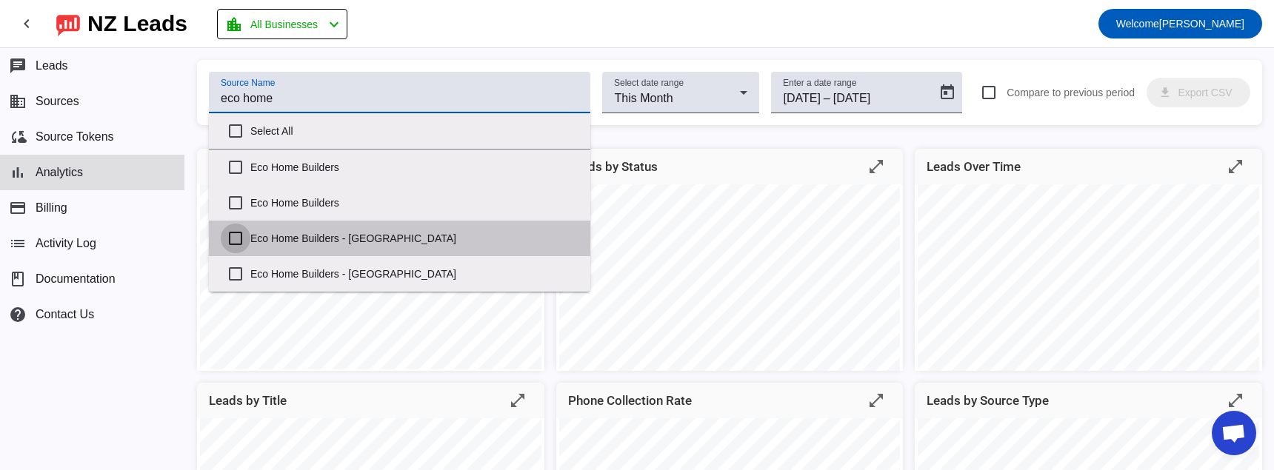
click at [241, 244] on input "Eco Home Builders - [GEOGRAPHIC_DATA]" at bounding box center [236, 239] width 30 height 30
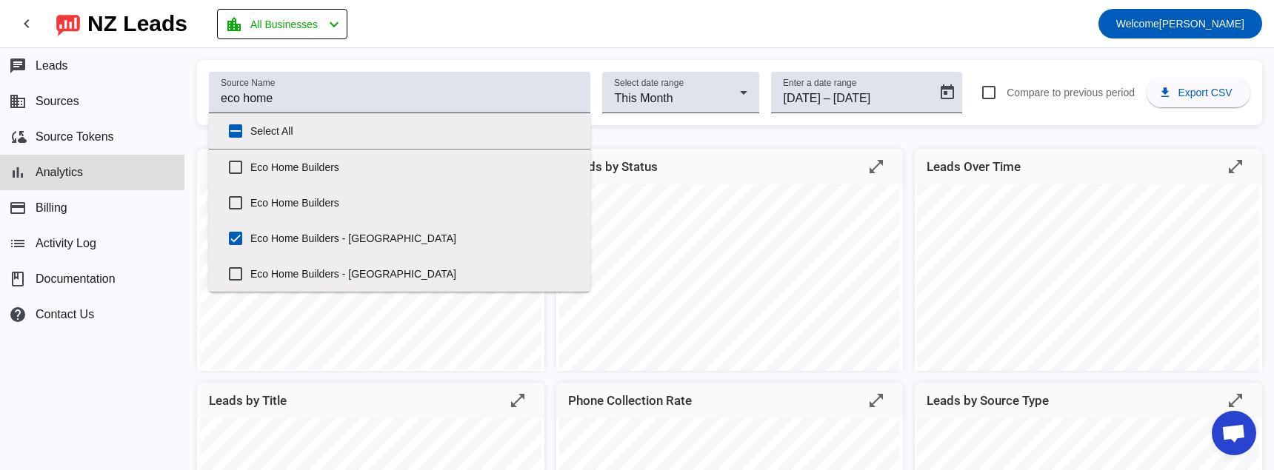
click at [197, 61] on div "Source Name eco home Select date range This Month Enter a date range [DATE] [DA…" at bounding box center [729, 422] width 1089 height 724
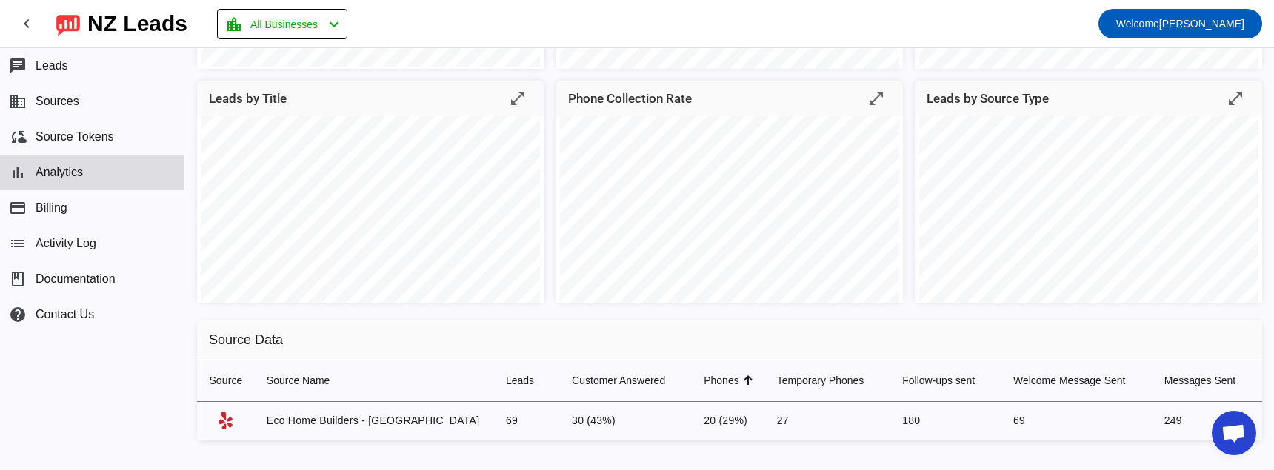
scroll to position [313, 0]
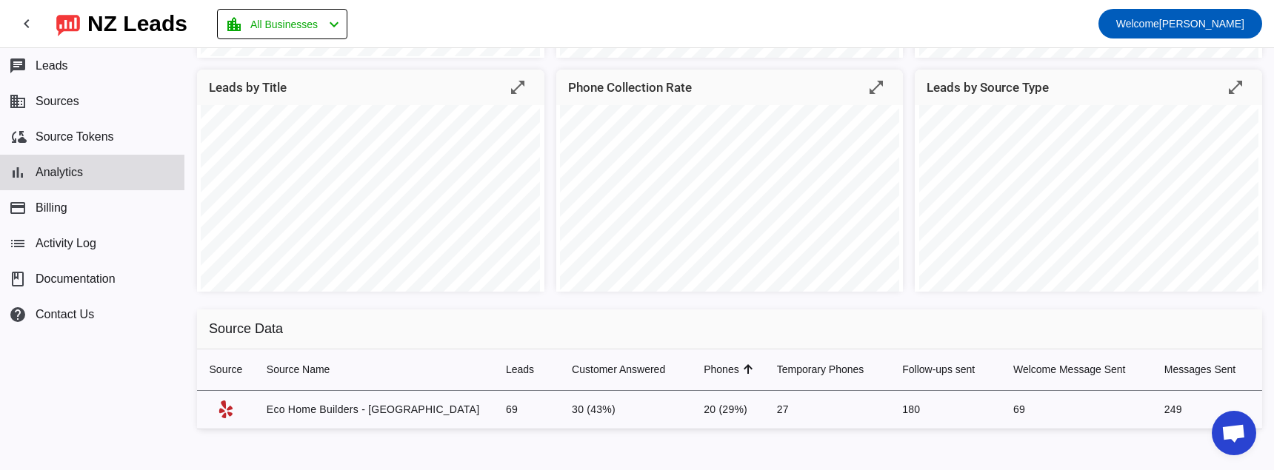
click at [583, 320] on h2 "Source Data" at bounding box center [729, 330] width 1065 height 40
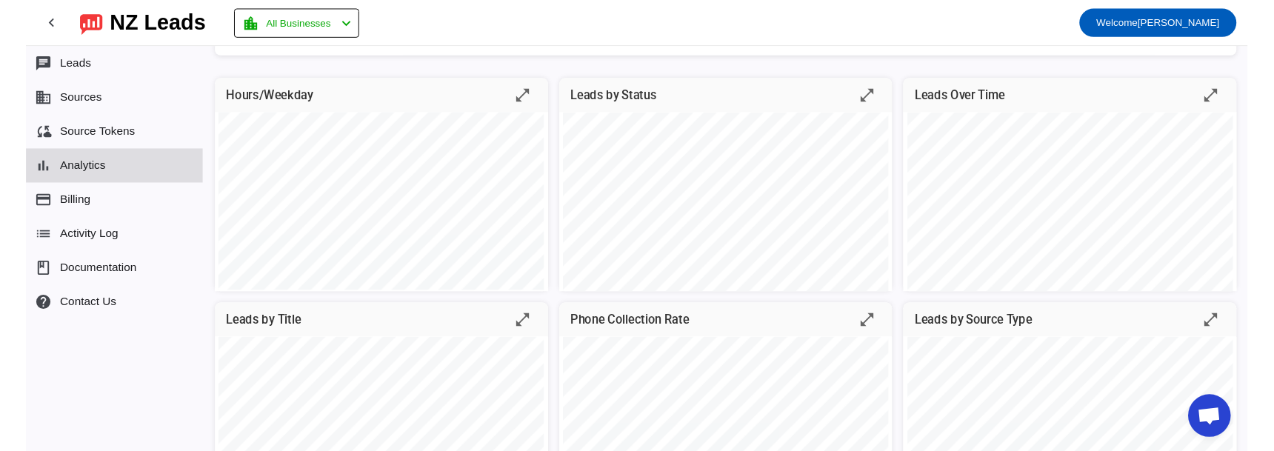
scroll to position [0, 0]
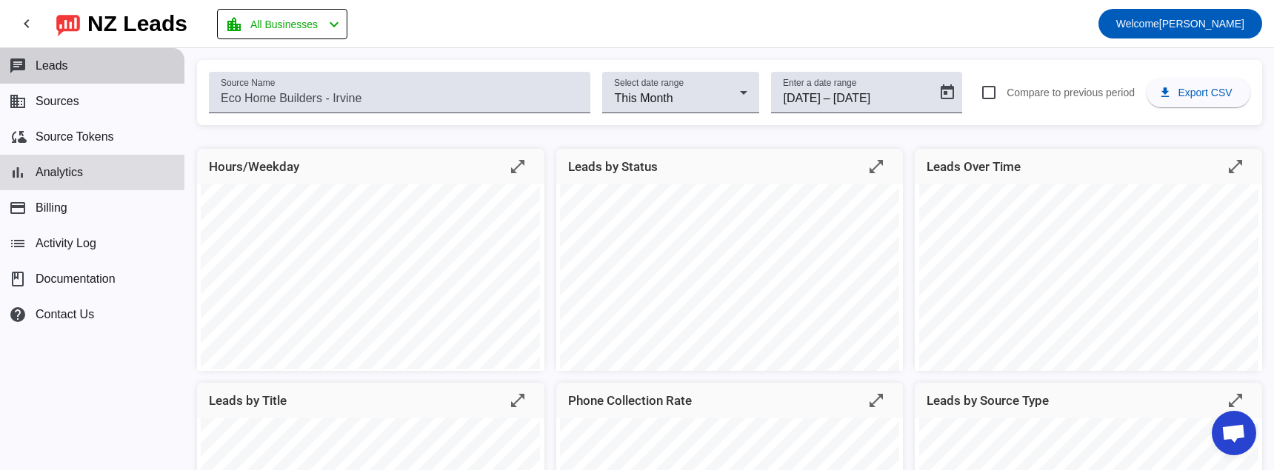
click at [50, 59] on span "Leads" at bounding box center [52, 65] width 33 height 13
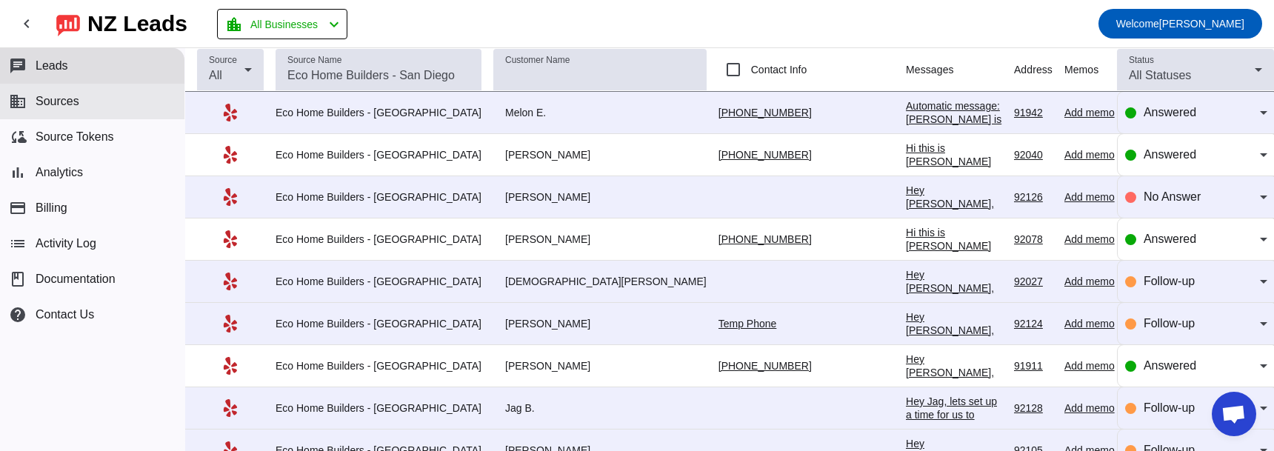
click at [107, 101] on button "business Sources" at bounding box center [92, 102] width 184 height 36
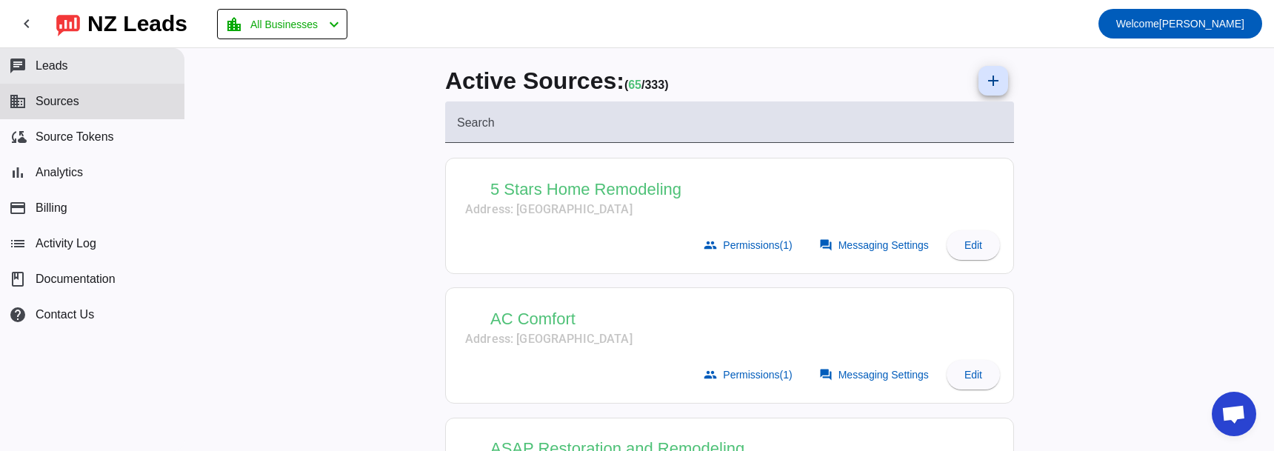
click at [101, 73] on button "chat Leads" at bounding box center [92, 66] width 184 height 36
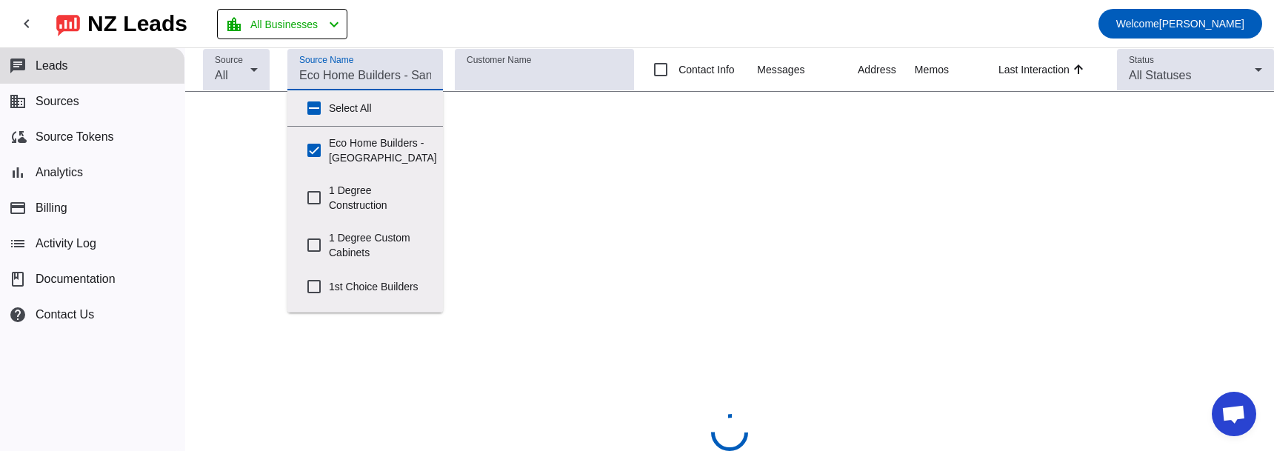
click at [387, 79] on input "Source Name" at bounding box center [365, 76] width 132 height 18
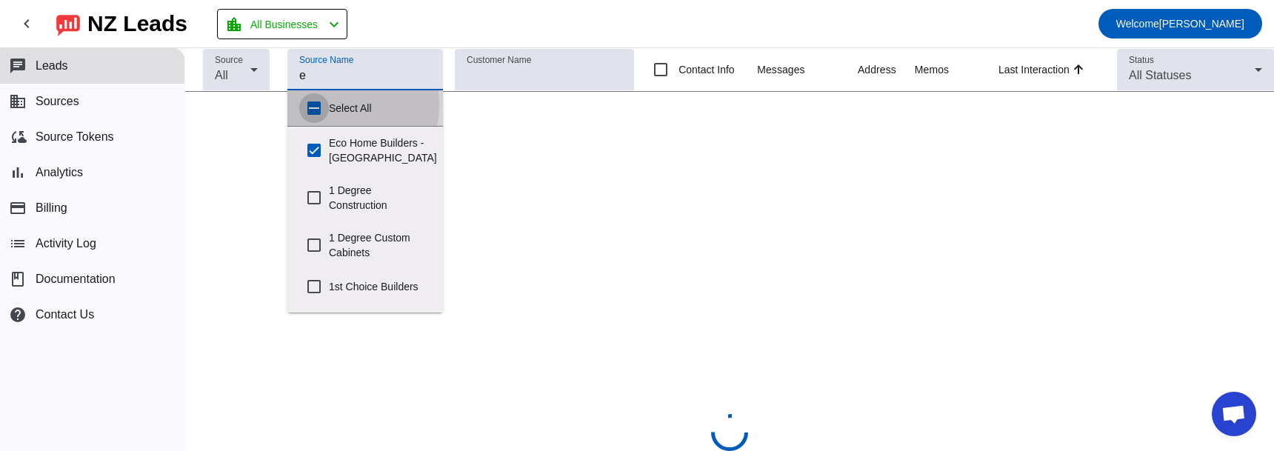
click at [315, 105] on input "Select All" at bounding box center [314, 108] width 30 height 30
click at [314, 107] on input "Select All" at bounding box center [314, 108] width 30 height 30
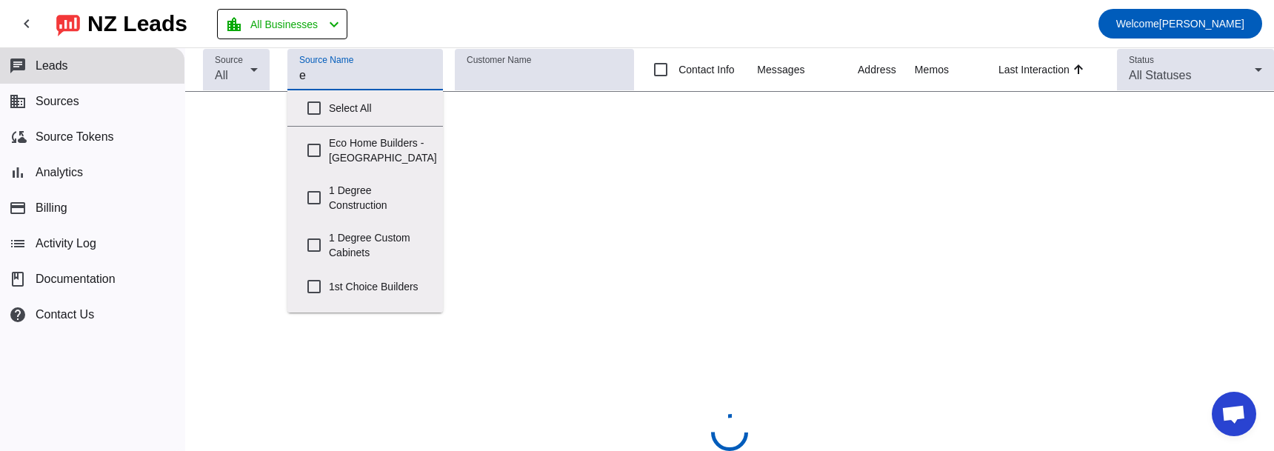
click at [318, 76] on input "e" at bounding box center [365, 76] width 132 height 18
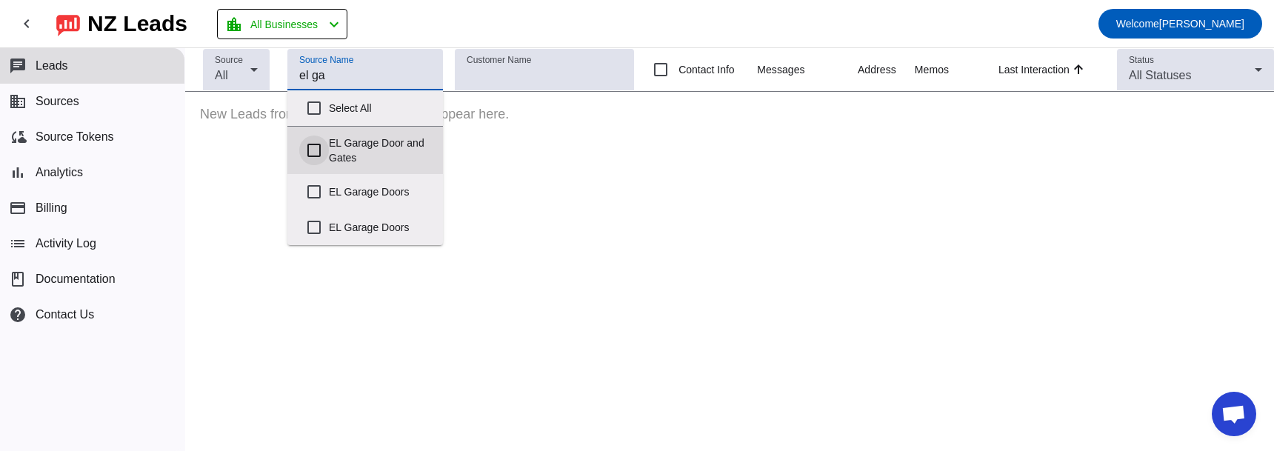
click at [315, 154] on input "EL Garage Door and Gates" at bounding box center [314, 151] width 30 height 30
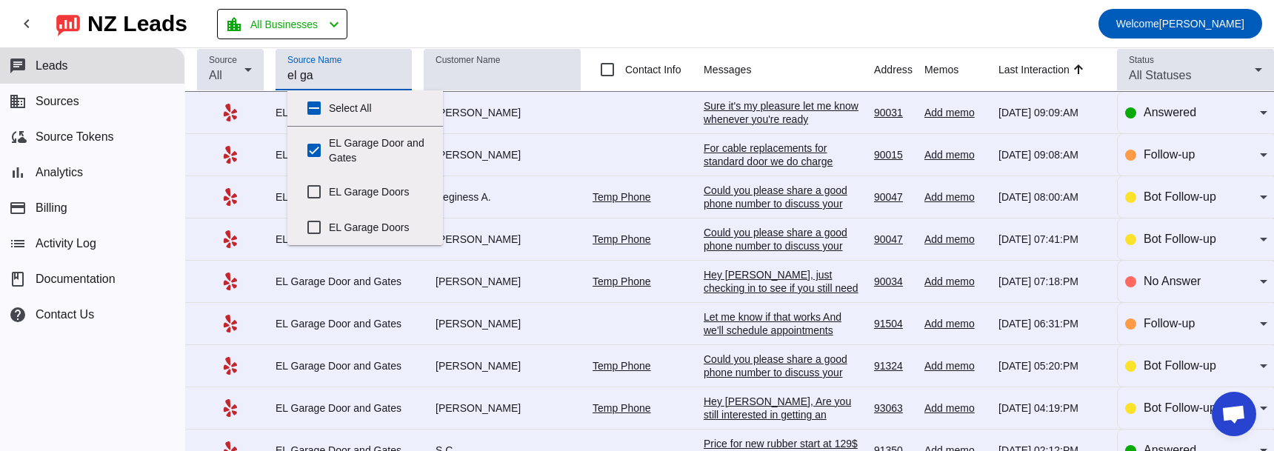
click at [564, 13] on mat-toolbar-row "chevron_left [GEOGRAPHIC_DATA] Leads location_city All Businesses chevron_left …" at bounding box center [637, 23] width 1274 height 47
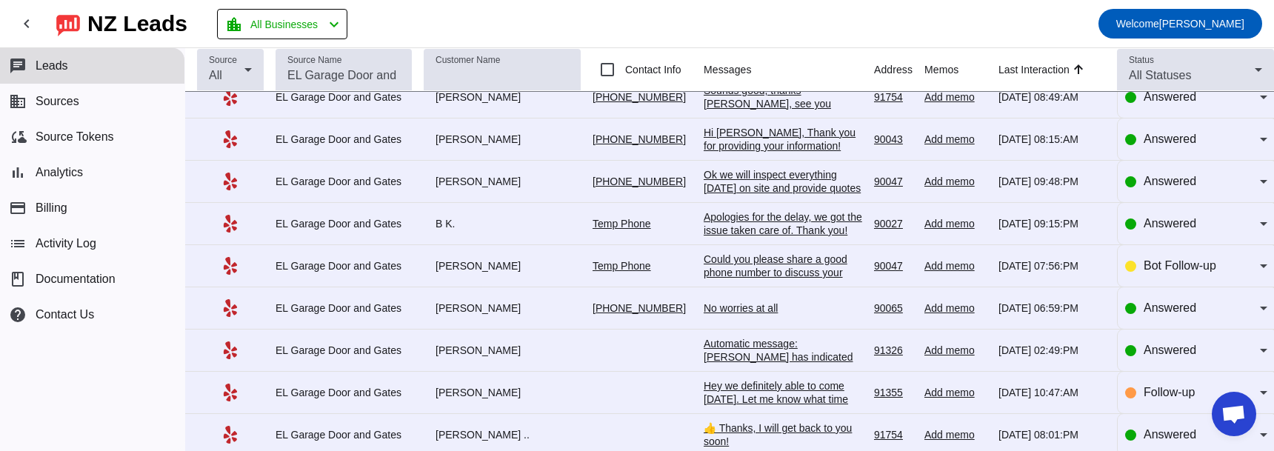
scroll to position [481, 0]
click at [735, 127] on div "Hi [PERSON_NAME], Thank you for providing your information! We'll get back to y…" at bounding box center [783, 150] width 158 height 53
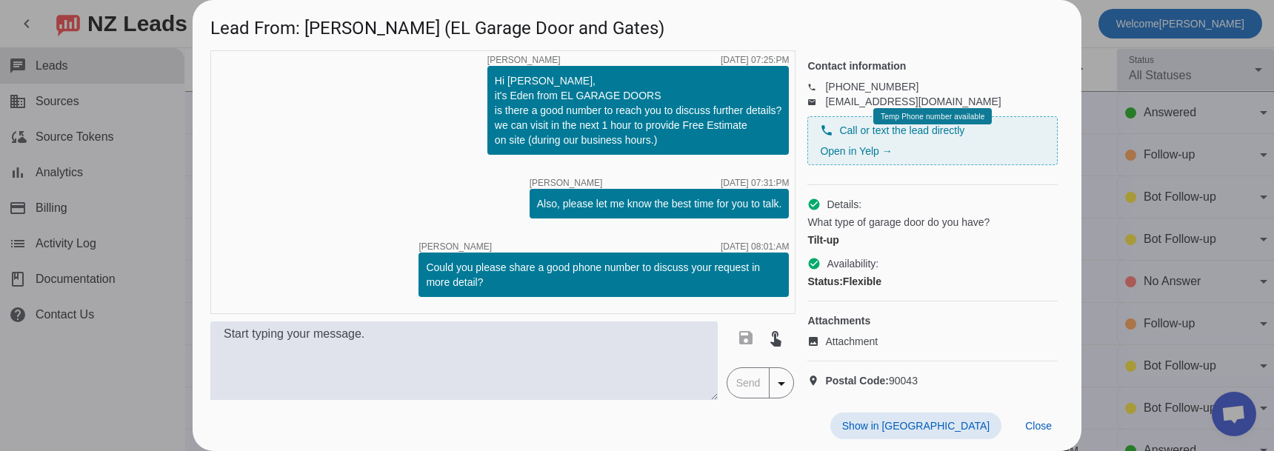
scroll to position [0, 0]
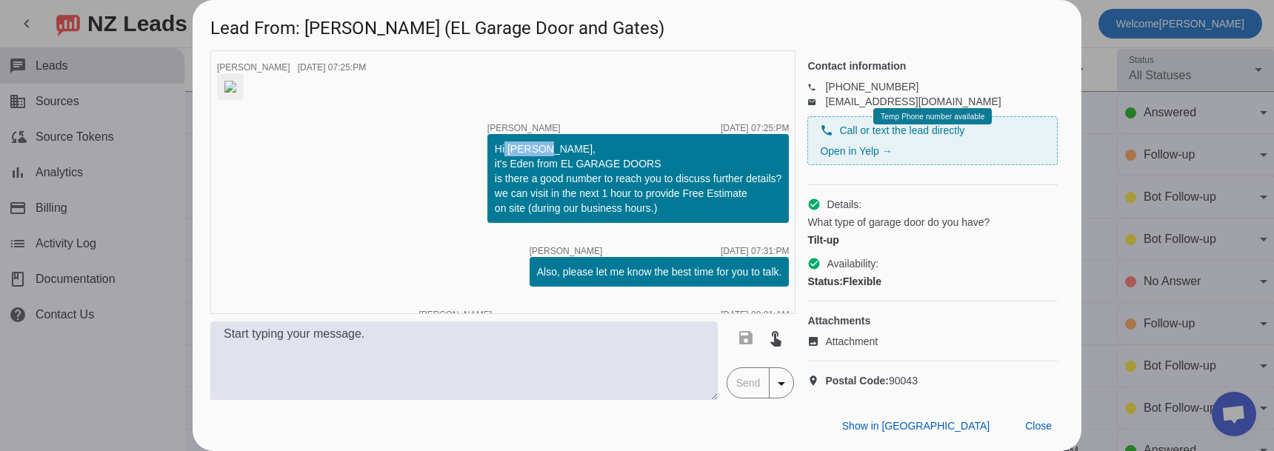
drag, startPoint x: 497, startPoint y: 225, endPoint x: 535, endPoint y: 230, distance: 38.9
click at [541, 215] on div "Hi [PERSON_NAME], it's Eden from EL GARAGE DOORS is there a good number to reac…" at bounding box center [638, 178] width 287 height 74
drag, startPoint x: 522, startPoint y: 241, endPoint x: 498, endPoint y: 239, distance: 23.8
click at [520, 215] on div "Hi [PERSON_NAME], it's Eden from EL GARAGE DOORS is there a good number to reac…" at bounding box center [638, 178] width 287 height 74
drag, startPoint x: 492, startPoint y: 240, endPoint x: 544, endPoint y: 238, distance: 51.9
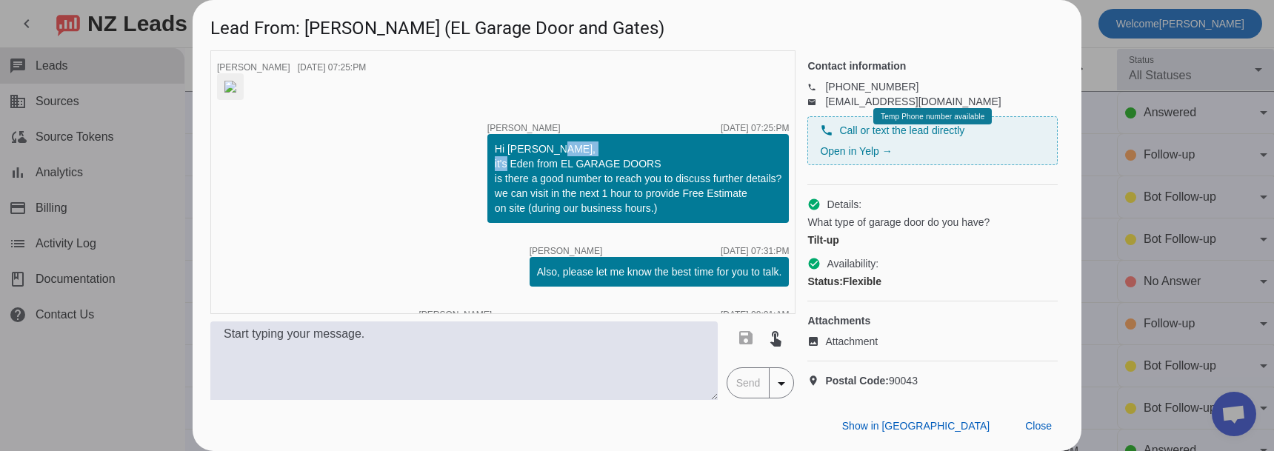
click at [540, 215] on div "Hi [PERSON_NAME], it's Eden from EL GARAGE DOORS is there a good number to reac…" at bounding box center [638, 178] width 287 height 74
drag, startPoint x: 581, startPoint y: 237, endPoint x: 637, endPoint y: 240, distance: 56.4
click at [636, 215] on div "Hi [PERSON_NAME], it's Eden from EL GARAGE DOORS is there a good number to reac…" at bounding box center [638, 178] width 287 height 74
click at [1031, 427] on span "Close" at bounding box center [1038, 426] width 27 height 12
